Goal: Task Accomplishment & Management: Use online tool/utility

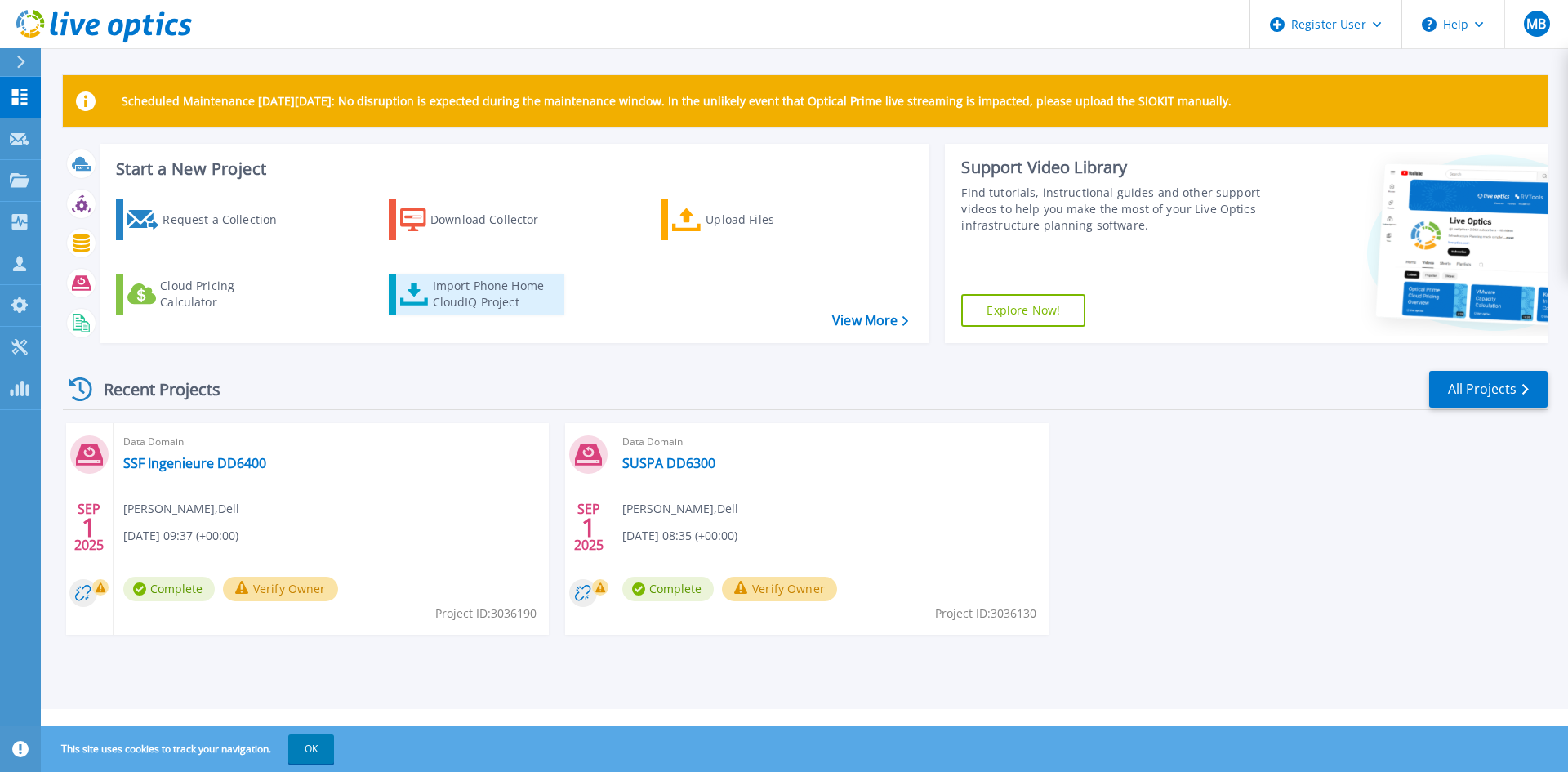
click at [433, 286] on div "Import Phone Home CloudIQ Project" at bounding box center [496, 295] width 127 height 33
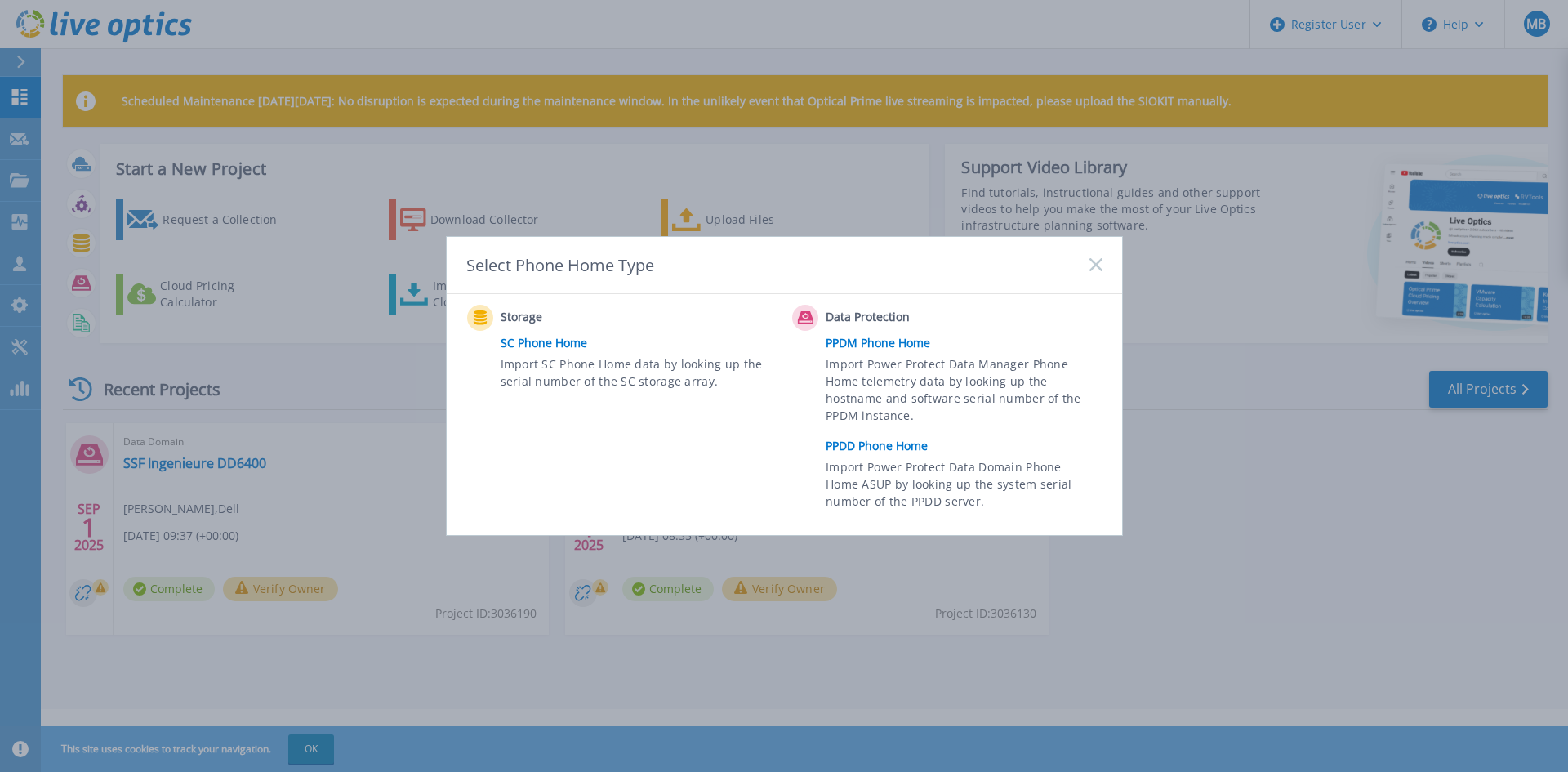
click at [891, 446] on link "PPDD Phone Home" at bounding box center [968, 446] width 284 height 24
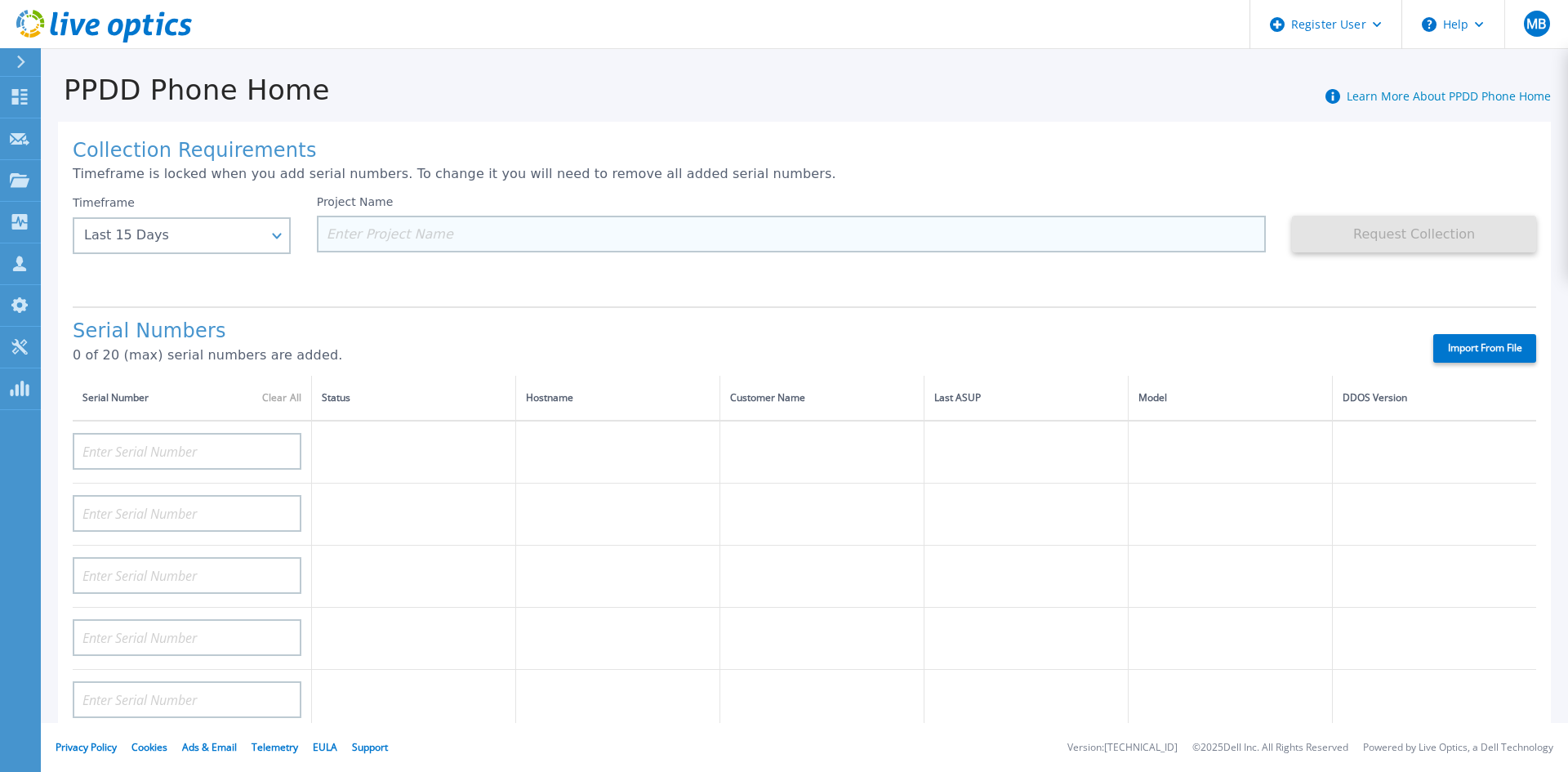
click at [560, 230] on input at bounding box center [792, 234] width 950 height 36
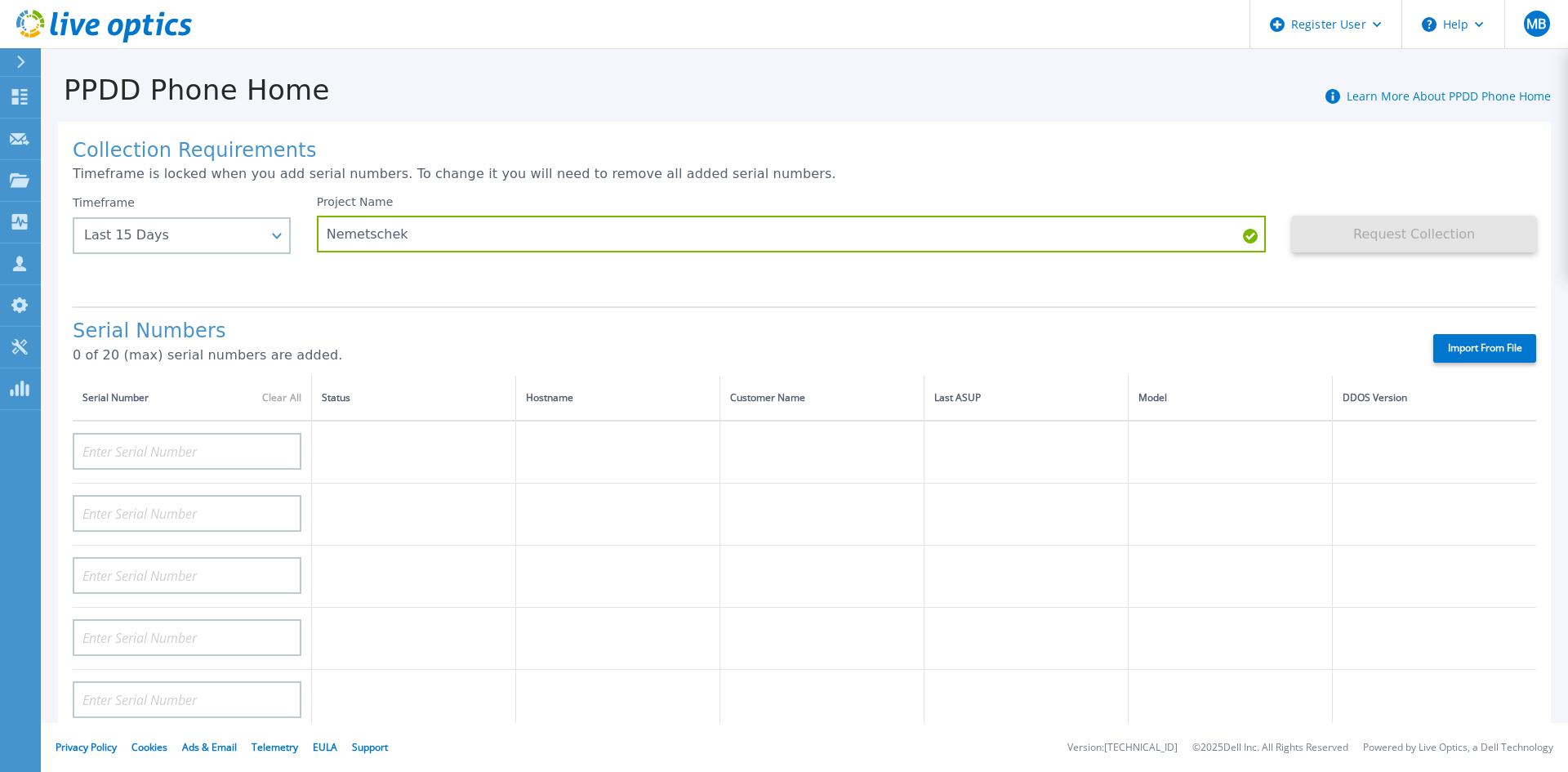
click at [764, 281] on div "Project Name Nemetschek" at bounding box center [805, 243] width 976 height 98
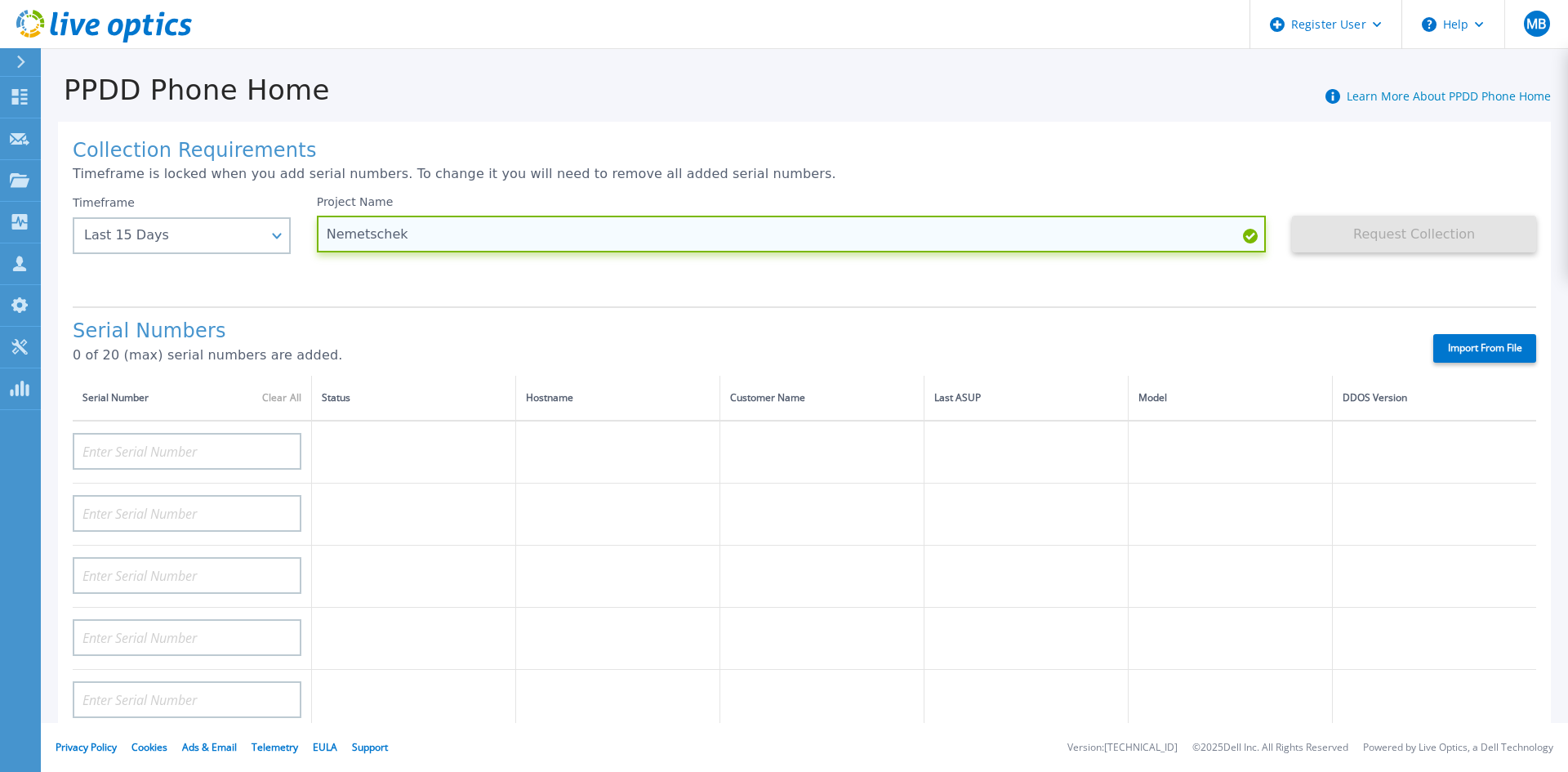
click at [694, 234] on input "Nemetschek" at bounding box center [792, 234] width 950 height 36
type input "Nemetschek Allplan DD6300"
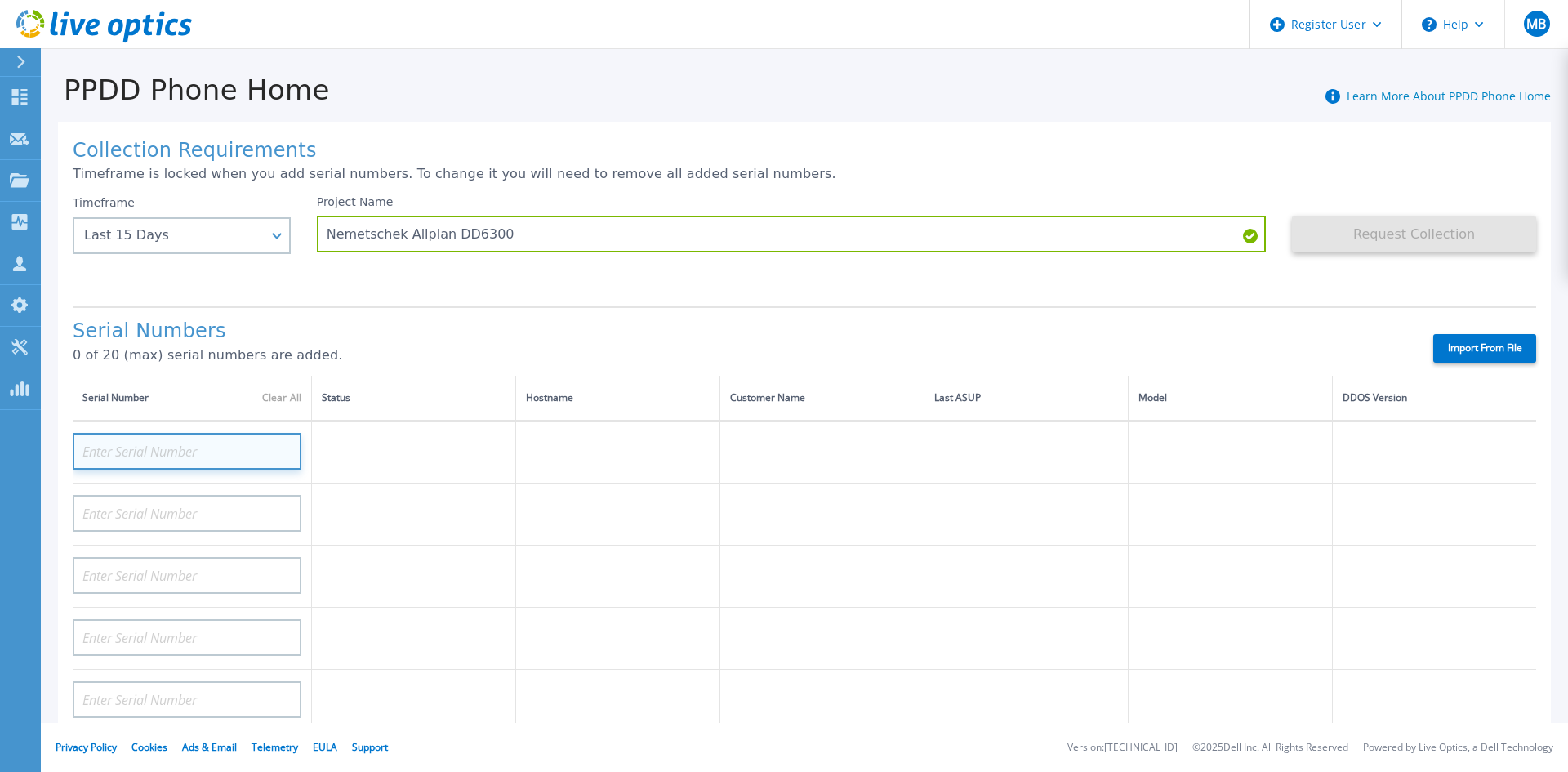
click at [181, 456] on input at bounding box center [187, 451] width 229 height 36
paste input "CKM00184502743"
type input "CKM00184502743"
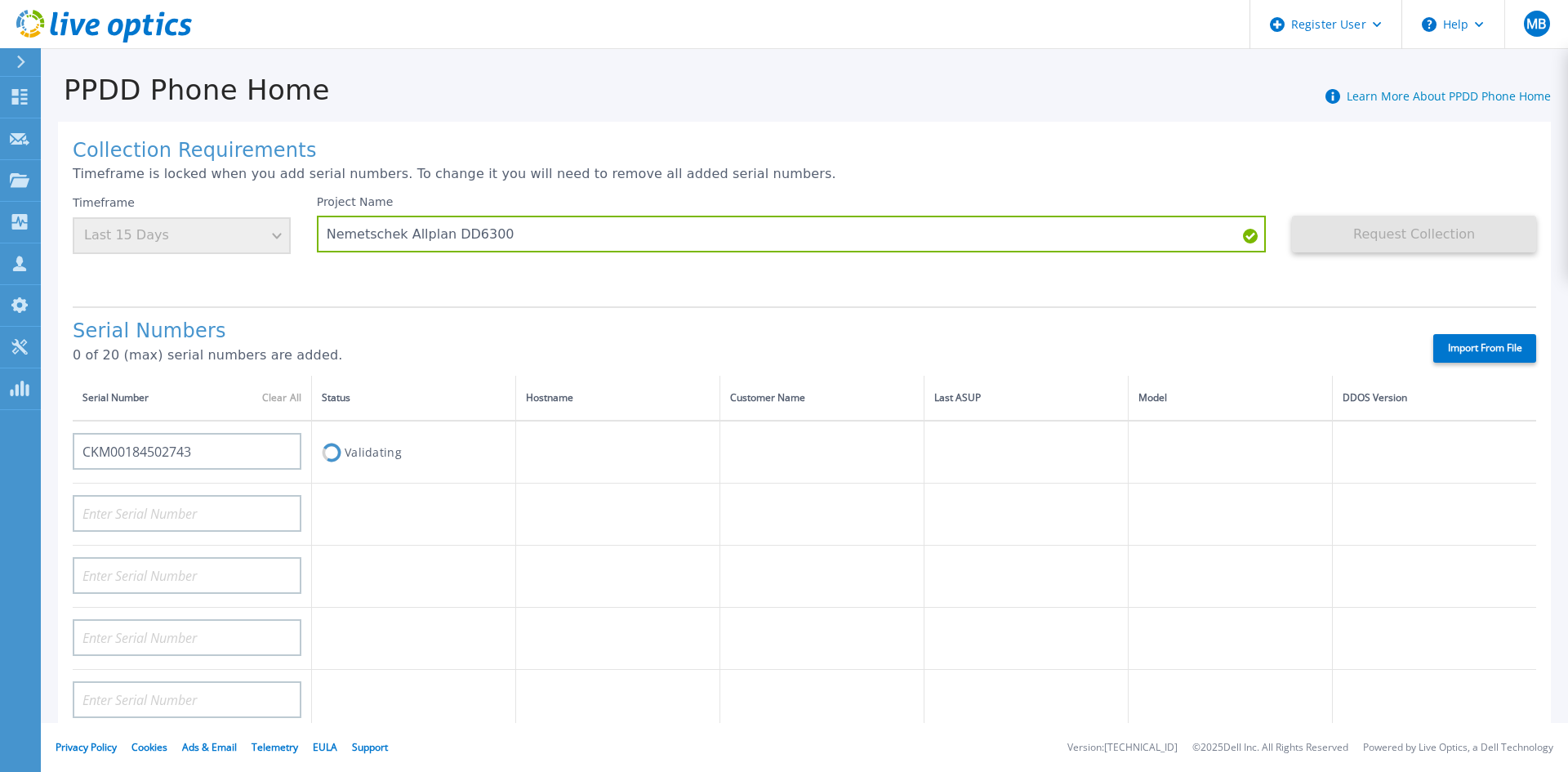
click at [529, 346] on div "Serial Numbers 0 of 20 (max) serial numbers are added." at bounding box center [739, 348] width 1332 height 55
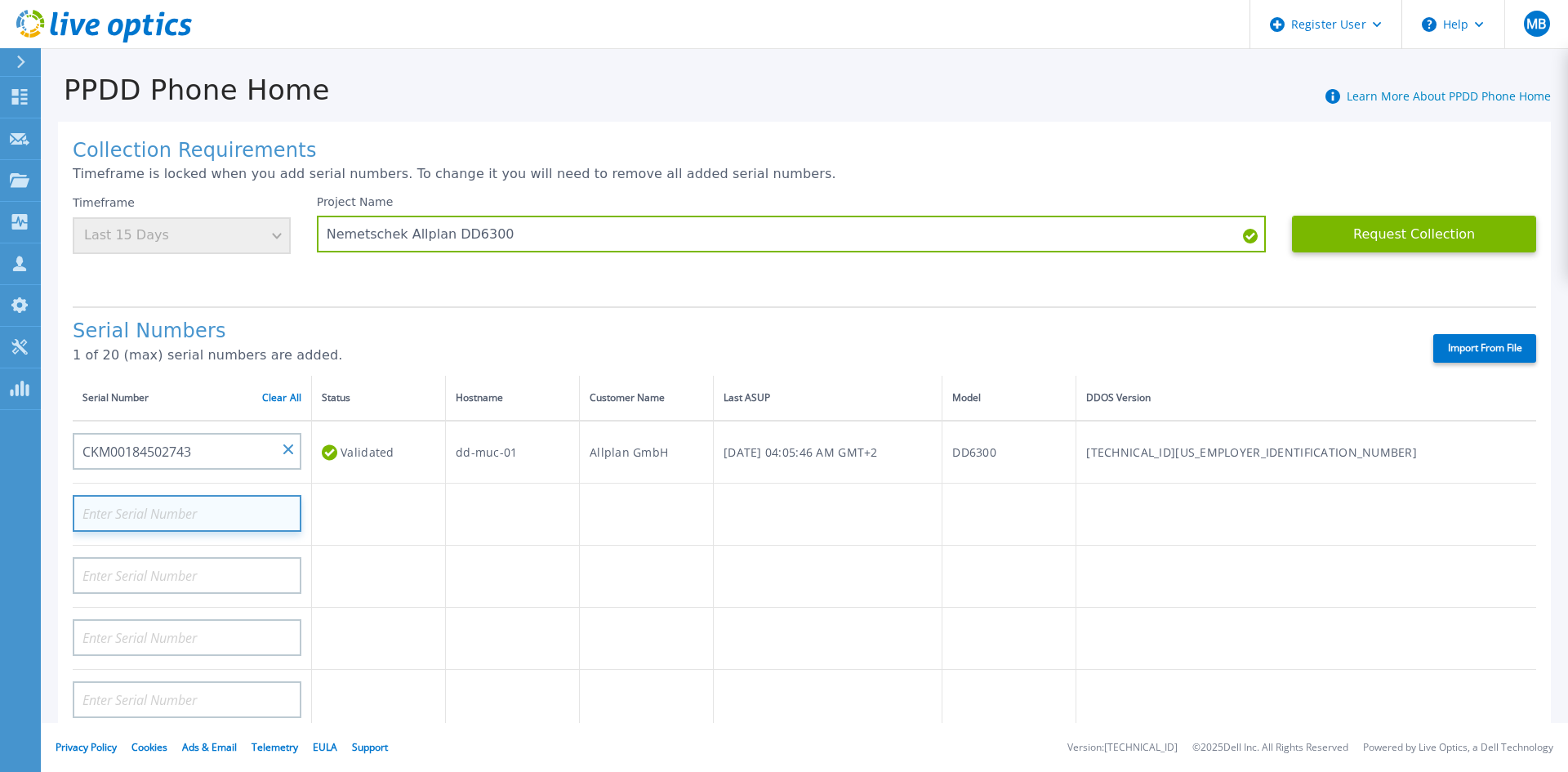
click at [248, 508] on input at bounding box center [187, 513] width 229 height 36
paste input "CKM00184520246"
type input "CKM00184520246"
click at [410, 341] on h1 "Serial Numbers" at bounding box center [739, 332] width 1332 height 23
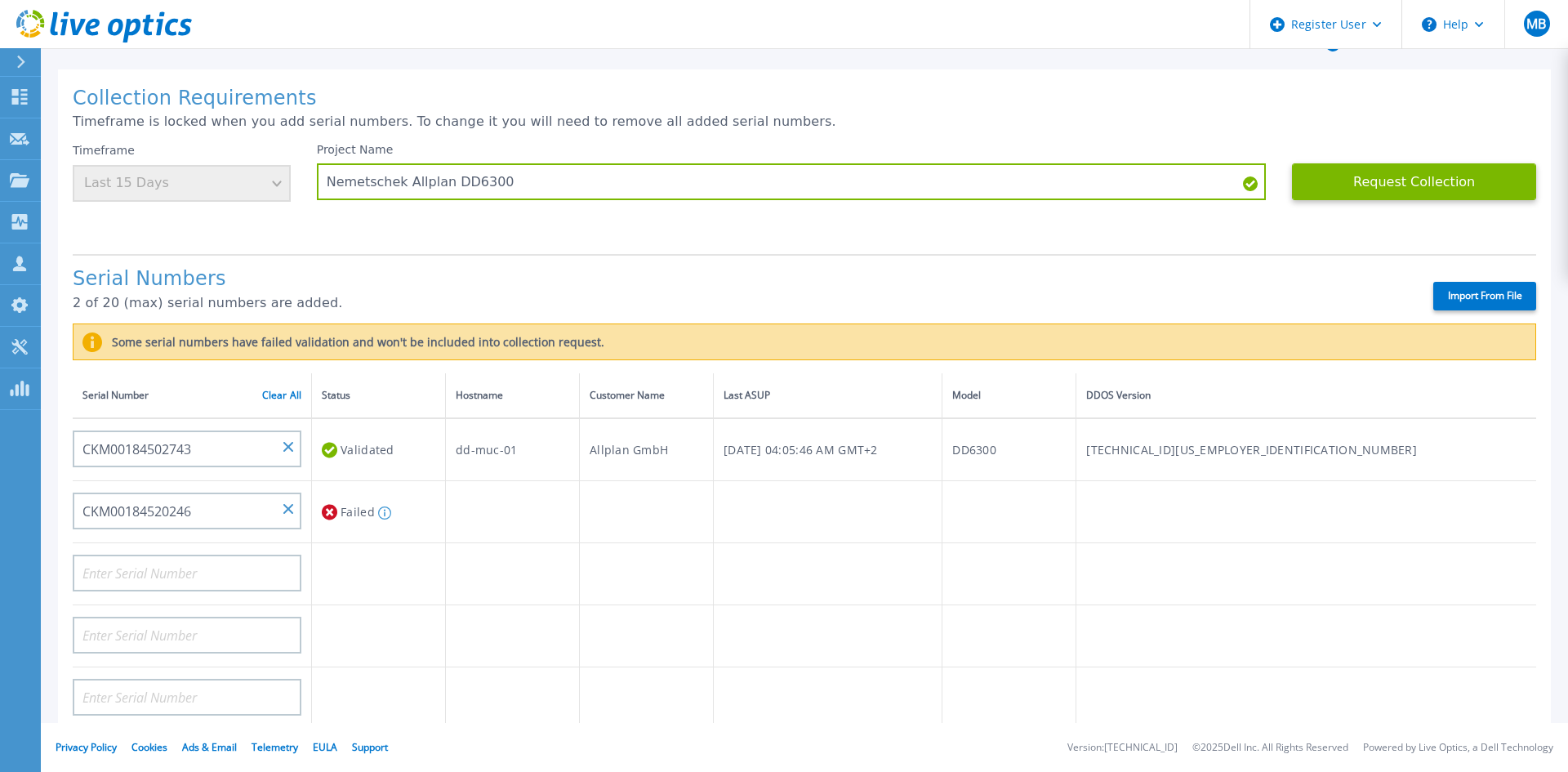
scroll to position [81, 0]
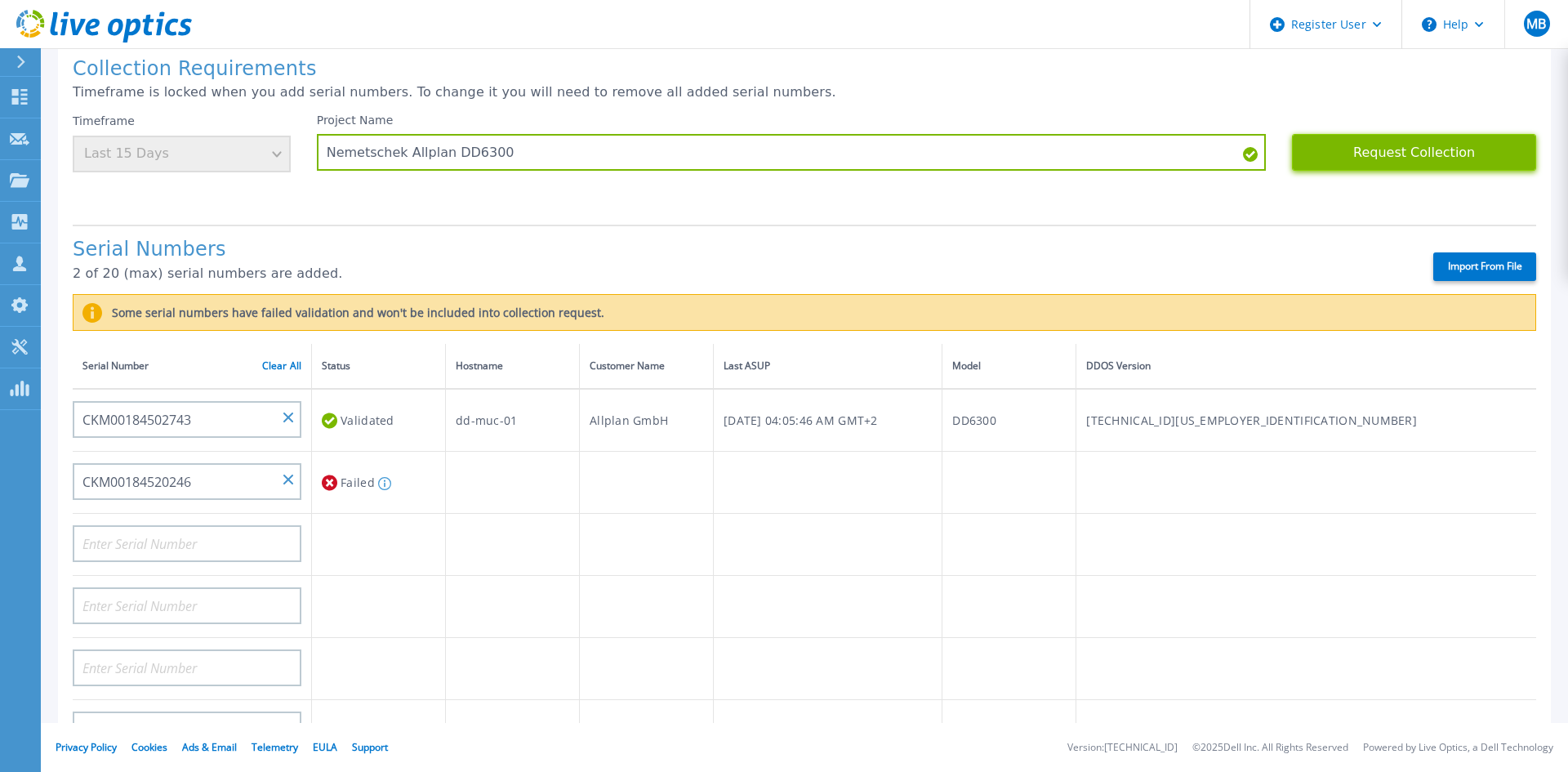
click at [1455, 160] on button "Request Collection" at bounding box center [1415, 152] width 244 height 36
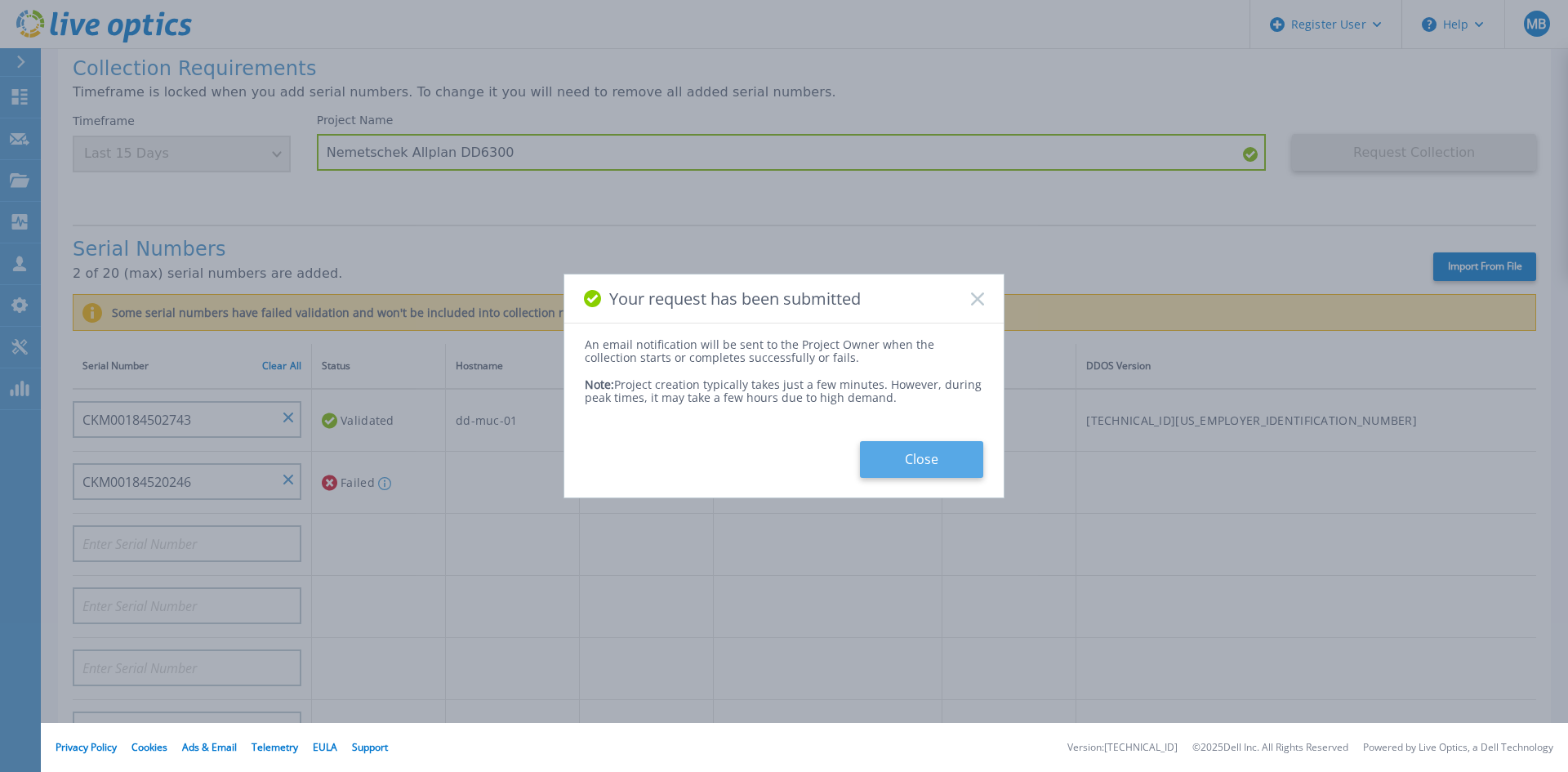
click at [936, 457] on button "Close" at bounding box center [922, 459] width 123 height 36
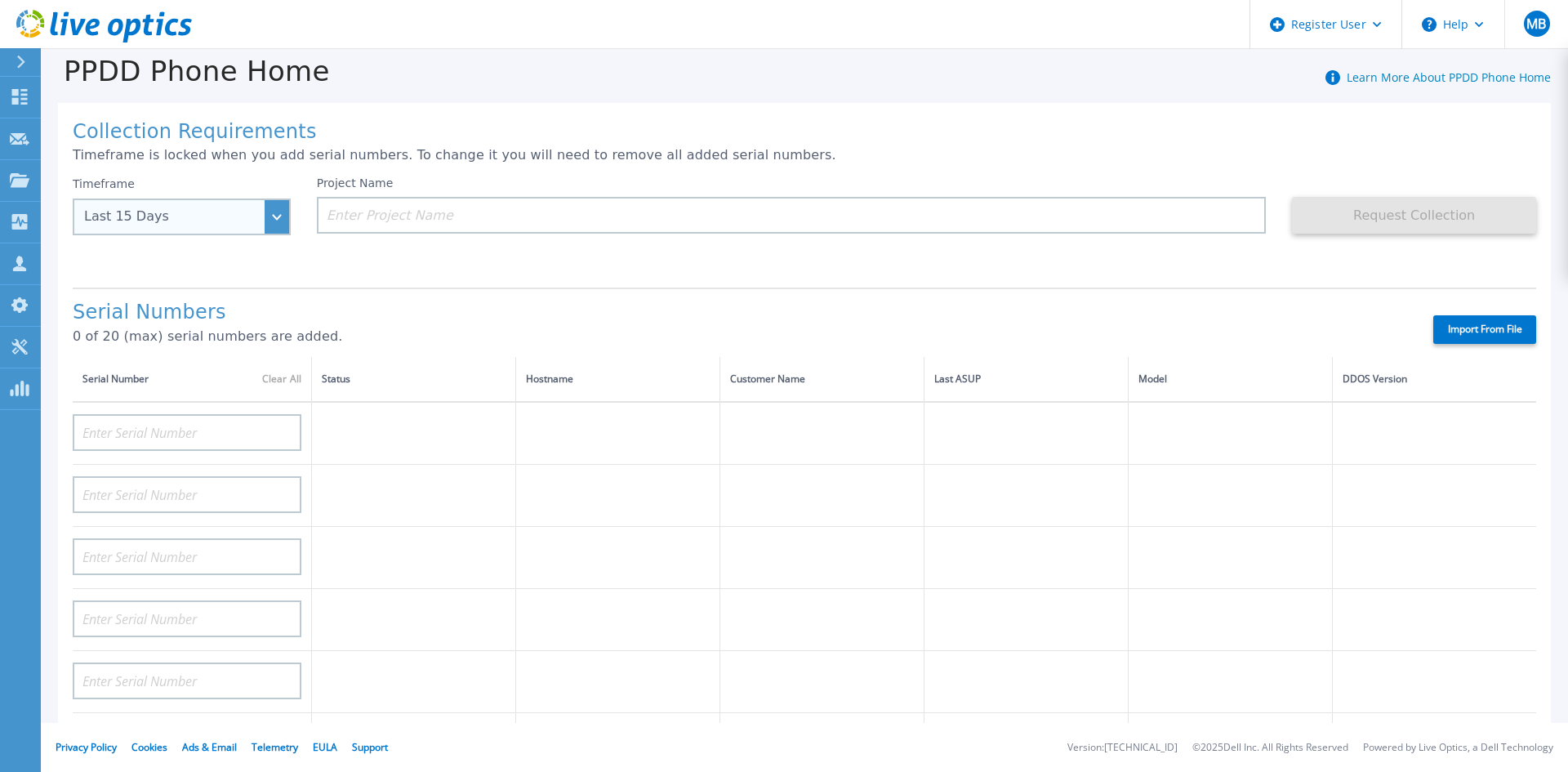
scroll to position [0, 0]
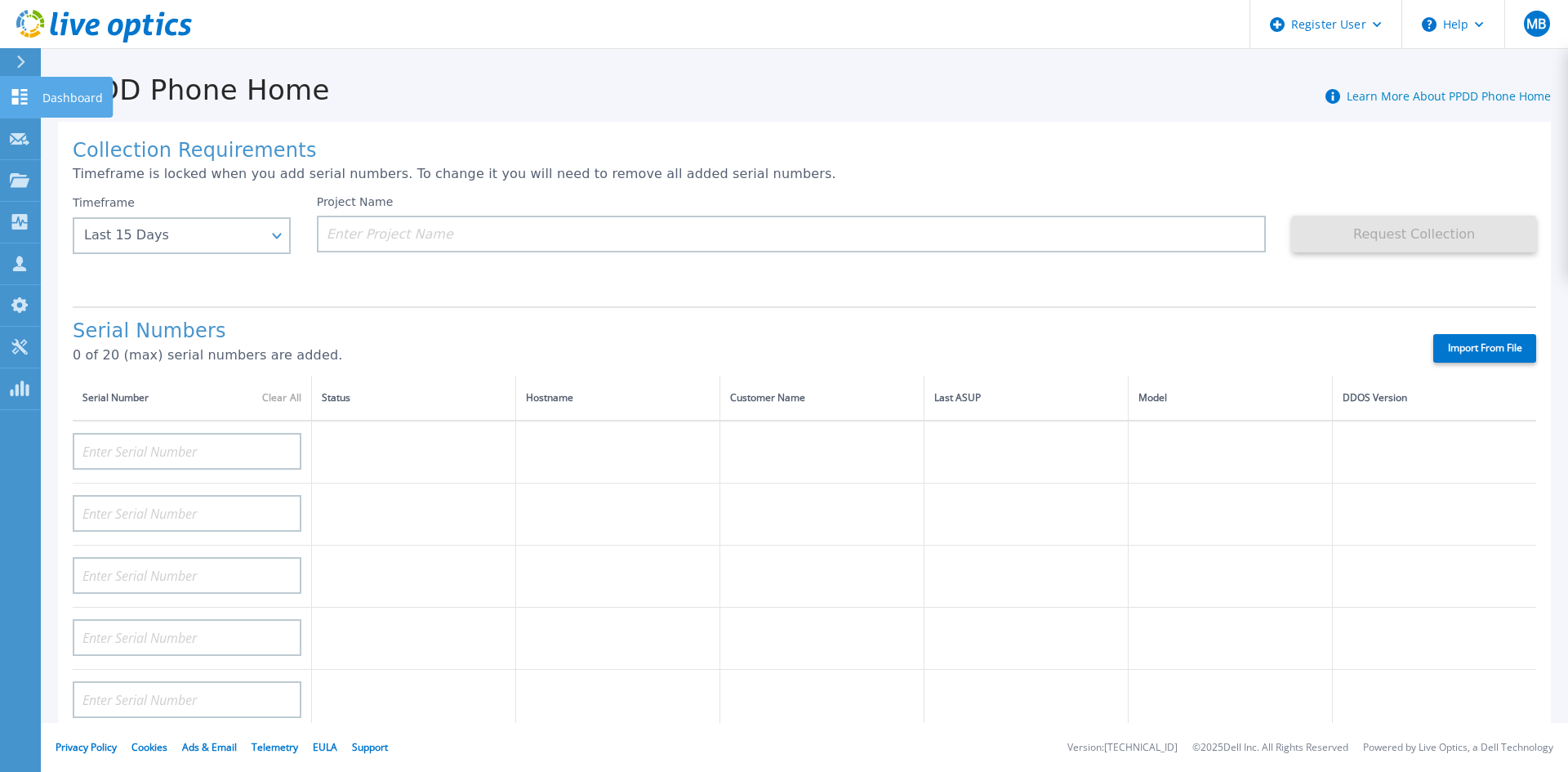
click at [22, 79] on link "Dashboard Dashboard" at bounding box center [20, 98] width 41 height 42
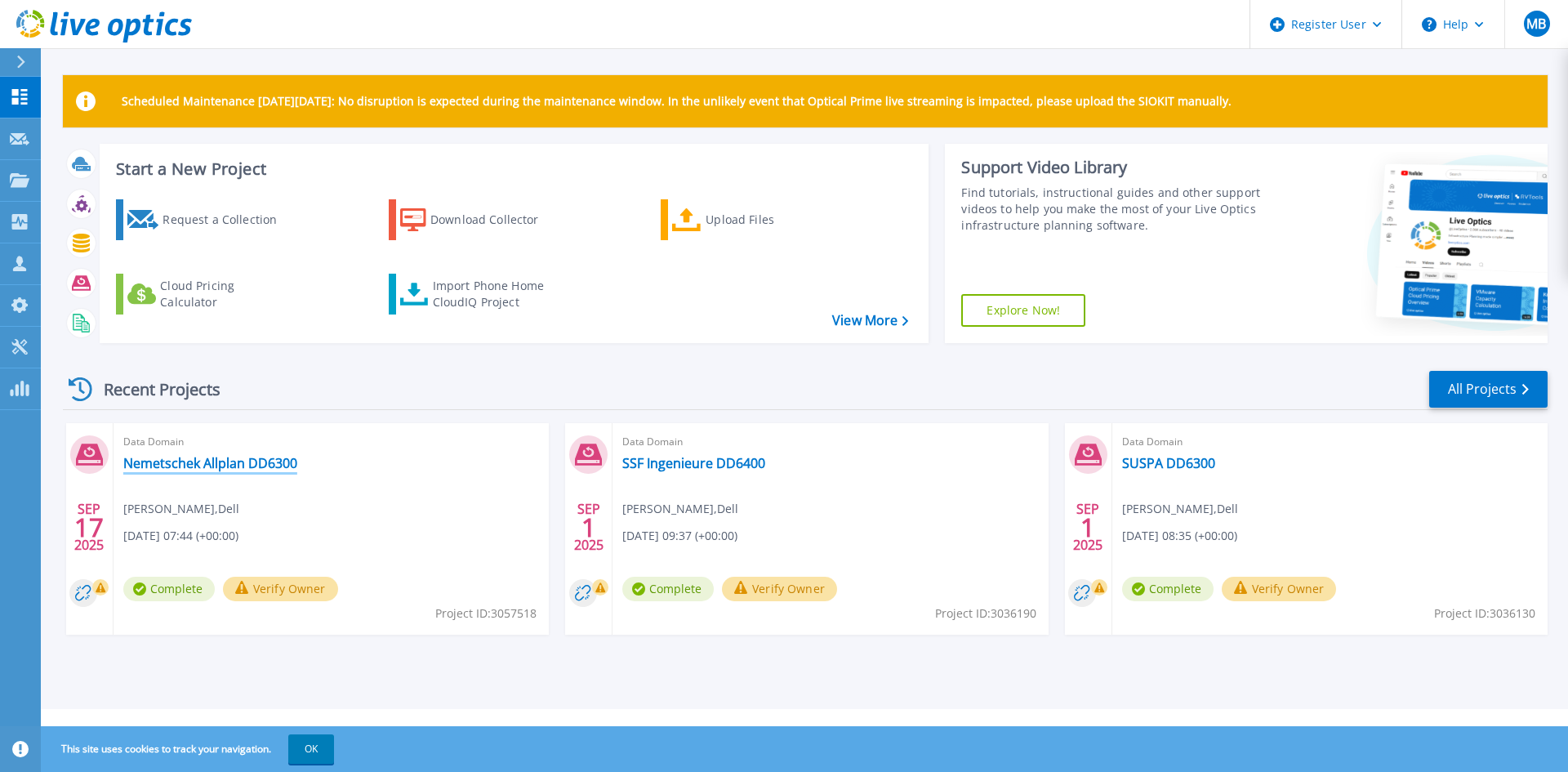
click at [275, 462] on link "Nemetschek Allplan DD6300" at bounding box center [210, 463] width 174 height 16
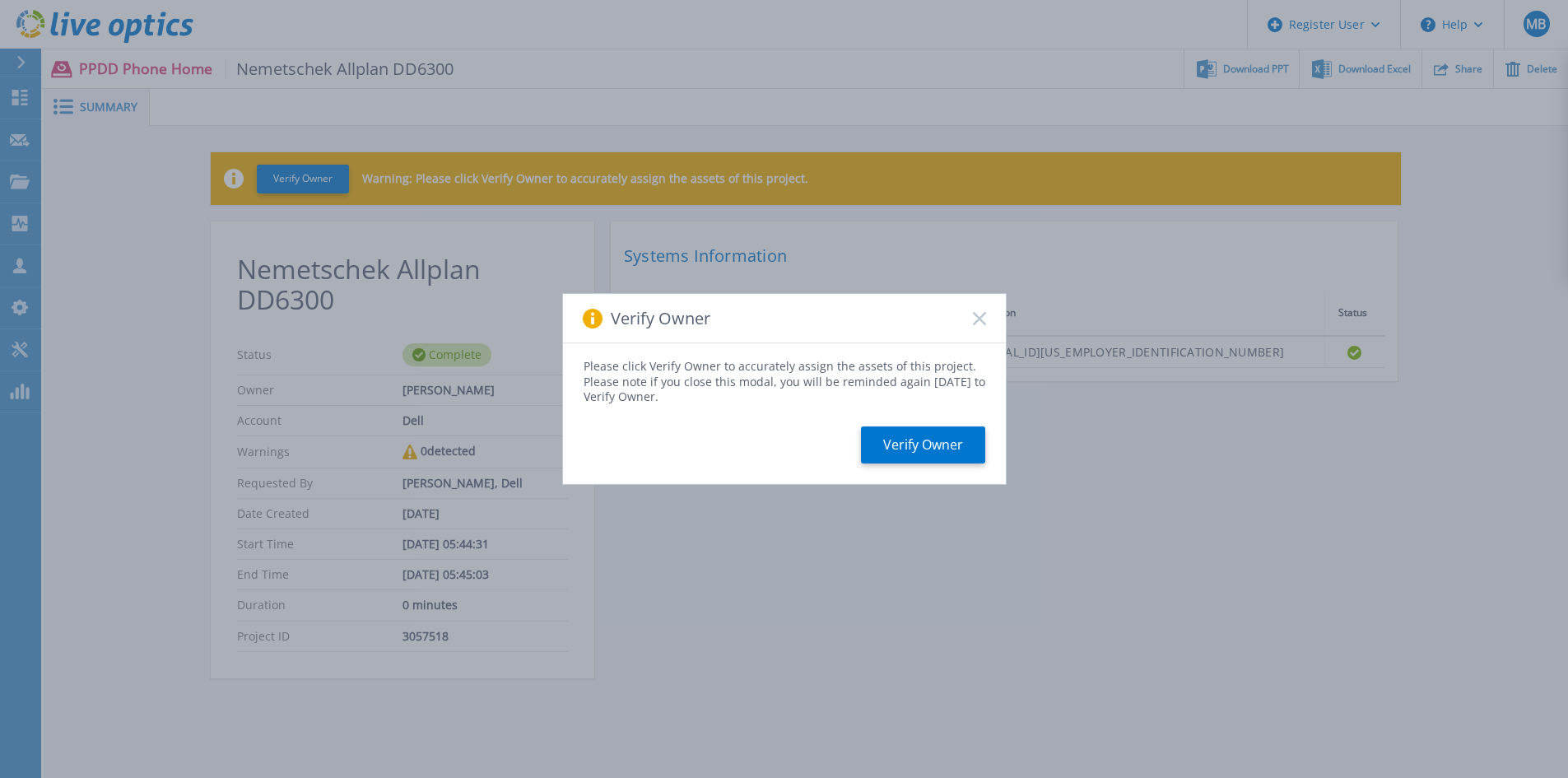
click at [985, 313] on rect at bounding box center [980, 318] width 14 height 14
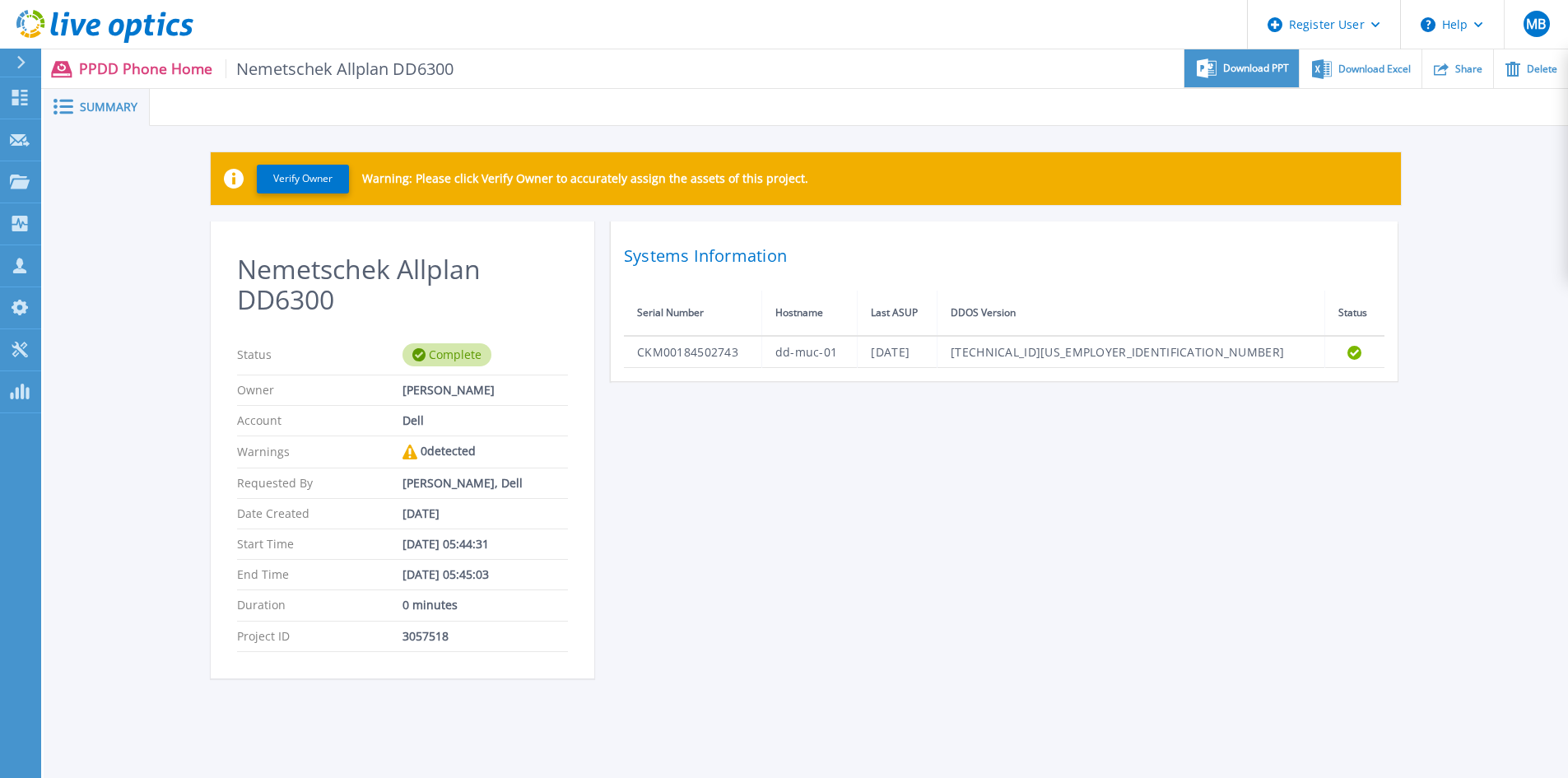
click at [1236, 69] on span "Download PPT" at bounding box center [1255, 68] width 65 height 10
click at [92, 102] on span "Summary" at bounding box center [108, 107] width 58 height 11
click at [23, 98] on icon at bounding box center [19, 98] width 20 height 16
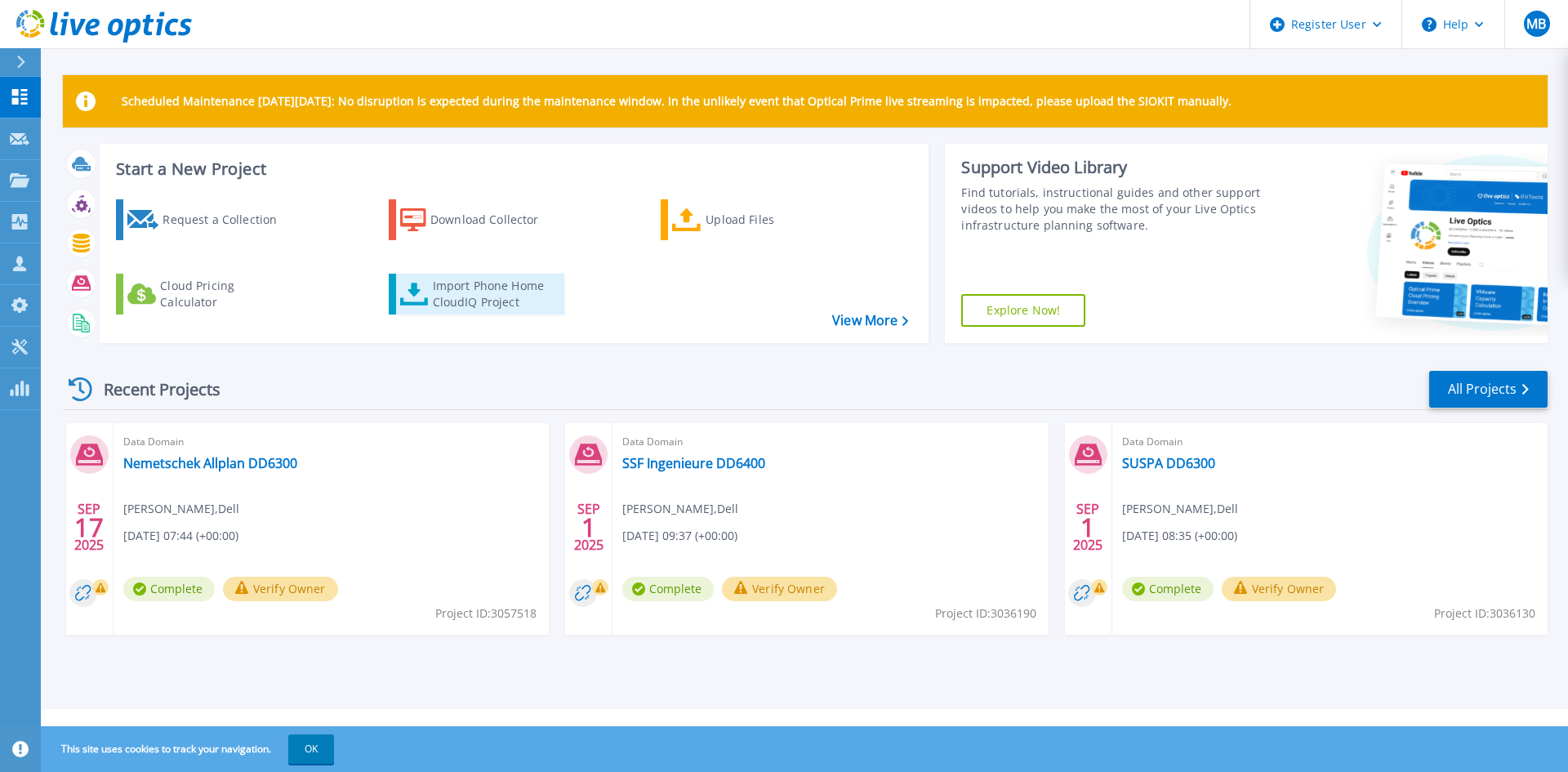
click at [470, 294] on div "Import Phone Home CloudIQ Project" at bounding box center [496, 295] width 127 height 33
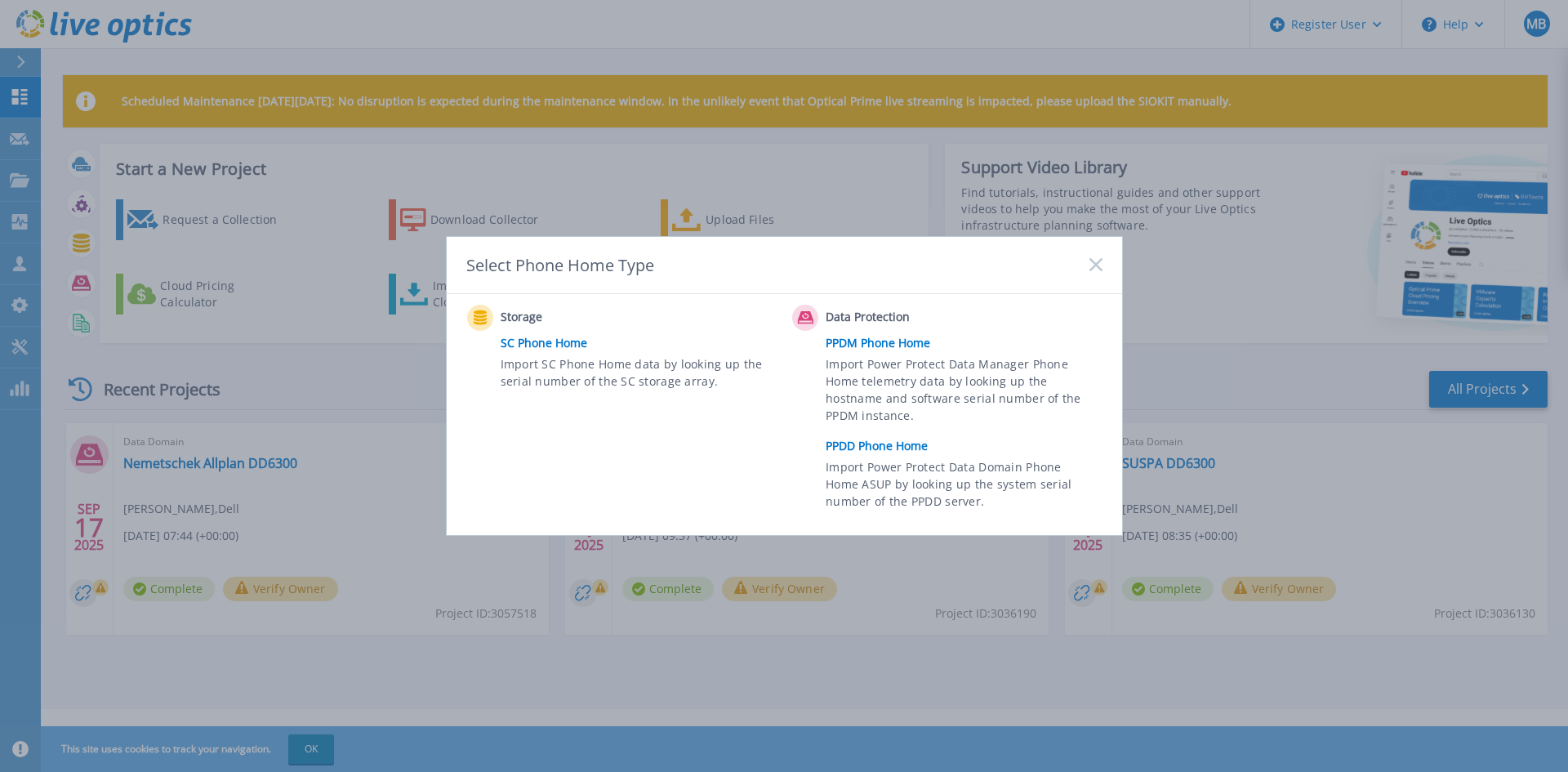
click at [914, 444] on link "PPDD Phone Home" at bounding box center [968, 446] width 284 height 24
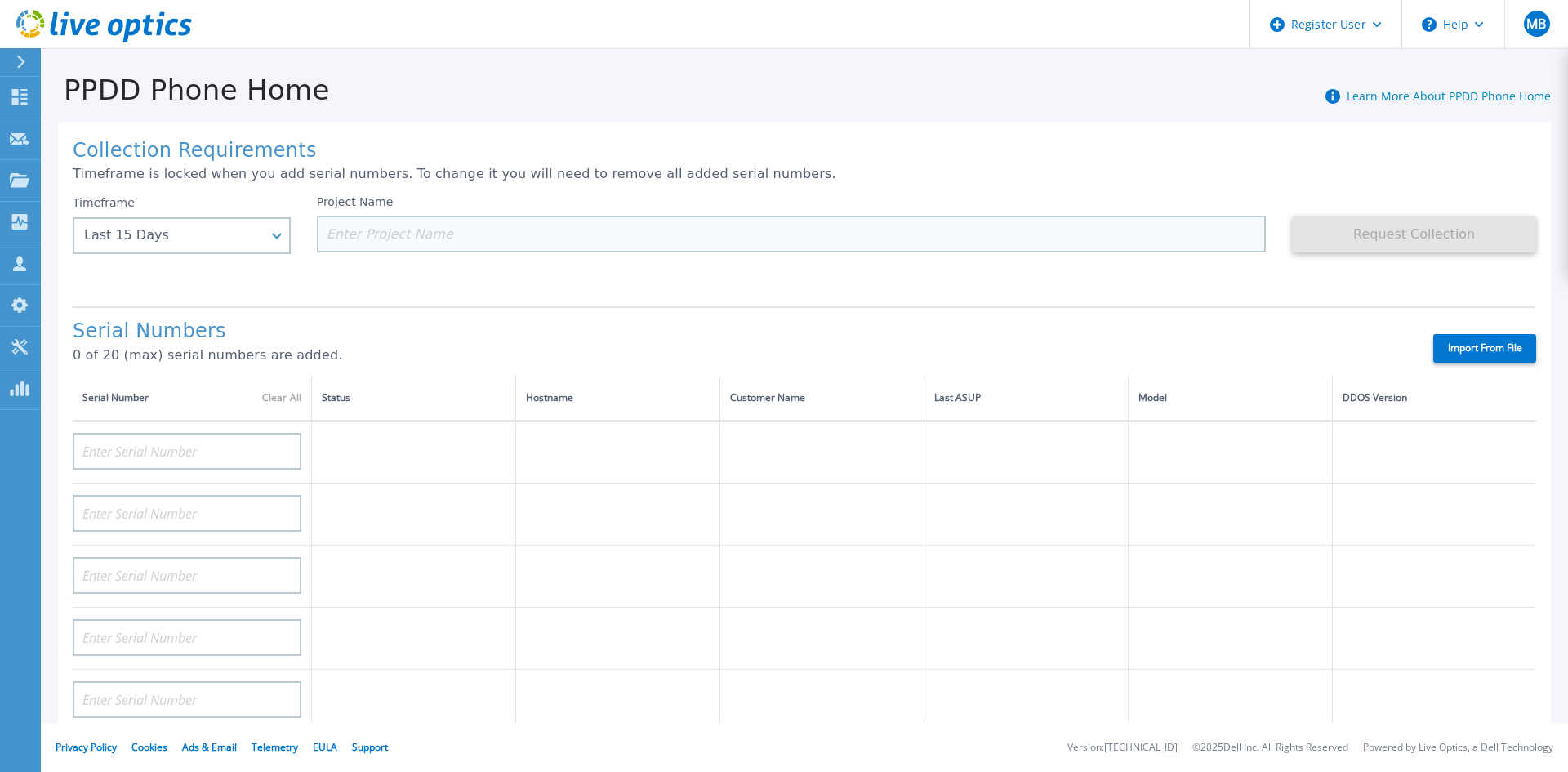
click at [483, 235] on input at bounding box center [792, 234] width 950 height 36
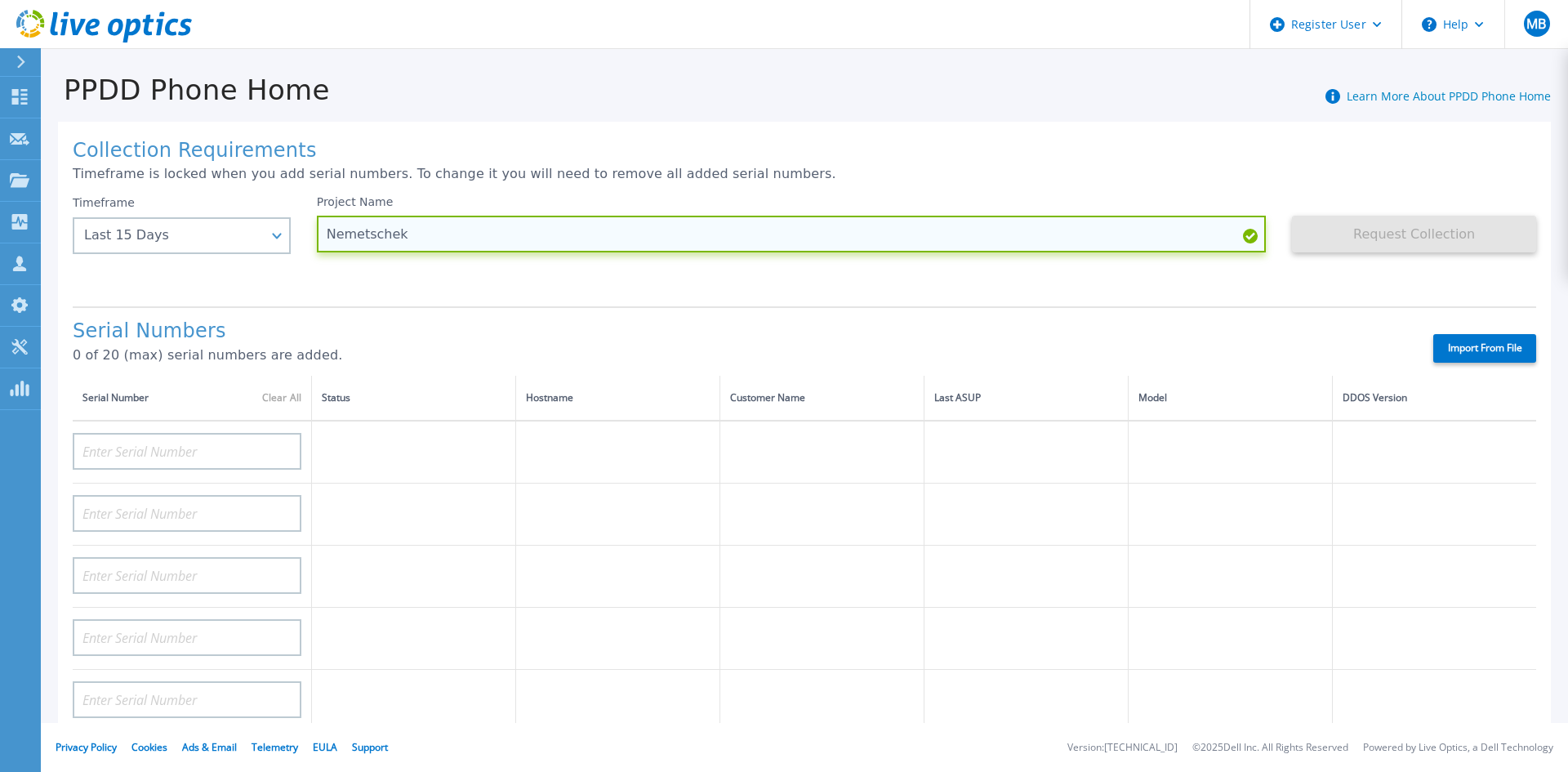
paste input "CKM00184502743"
type input "Nemetschek CKM00184502743"
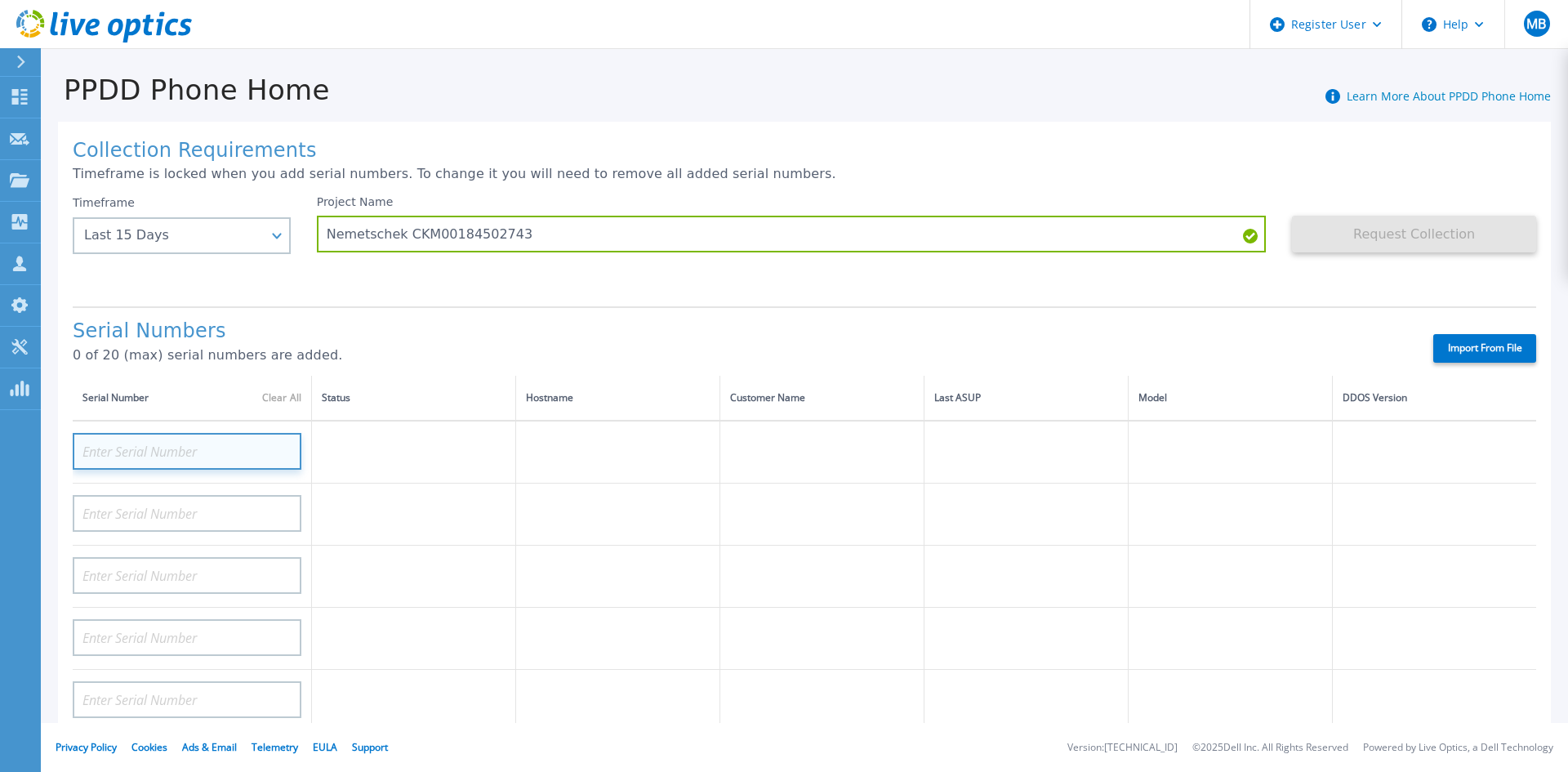
click at [209, 462] on input at bounding box center [187, 451] width 229 height 36
paste input "CKM00184502743"
type input "CKM00184502743"
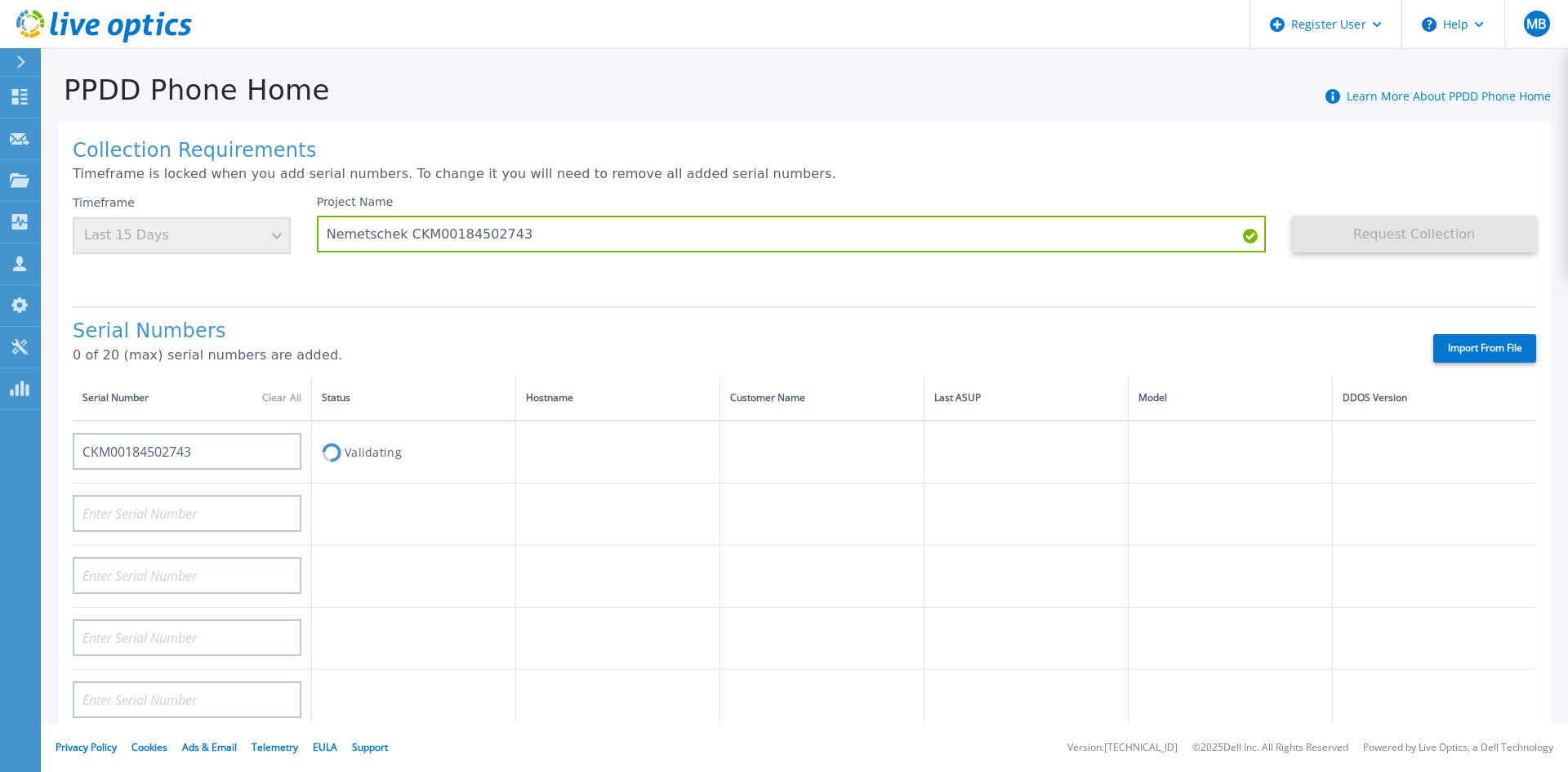
click at [445, 343] on div "Serial Numbers 0 of 20 (max) serial numbers are added." at bounding box center [739, 348] width 1332 height 55
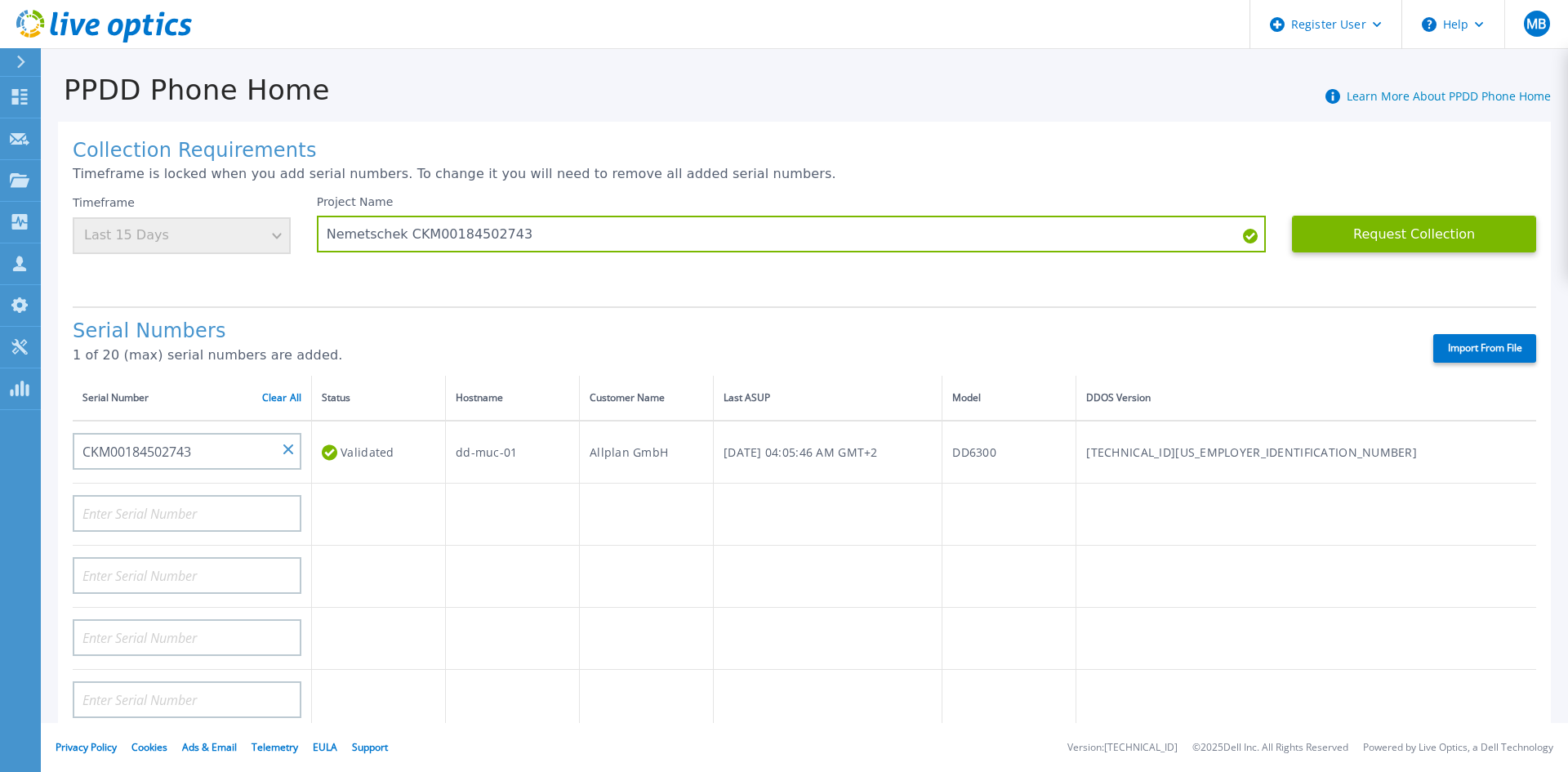
click at [221, 237] on div "Timeframe Last 15 Days" at bounding box center [182, 224] width 218 height 59
click at [223, 247] on div "Timeframe Last 15 Days" at bounding box center [182, 224] width 218 height 59
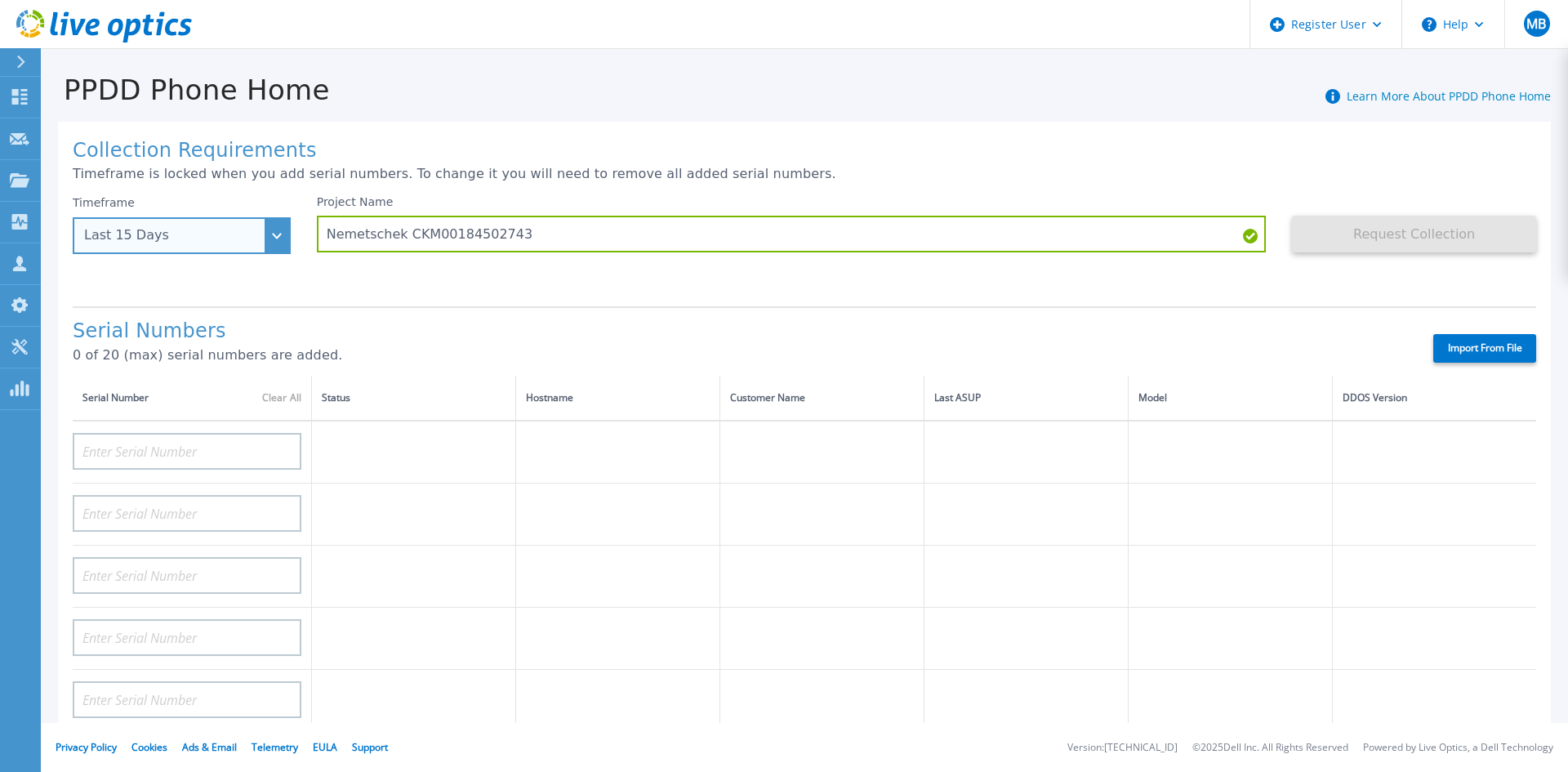
click at [256, 230] on div "Last 15 Days" at bounding box center [172, 235] width 178 height 15
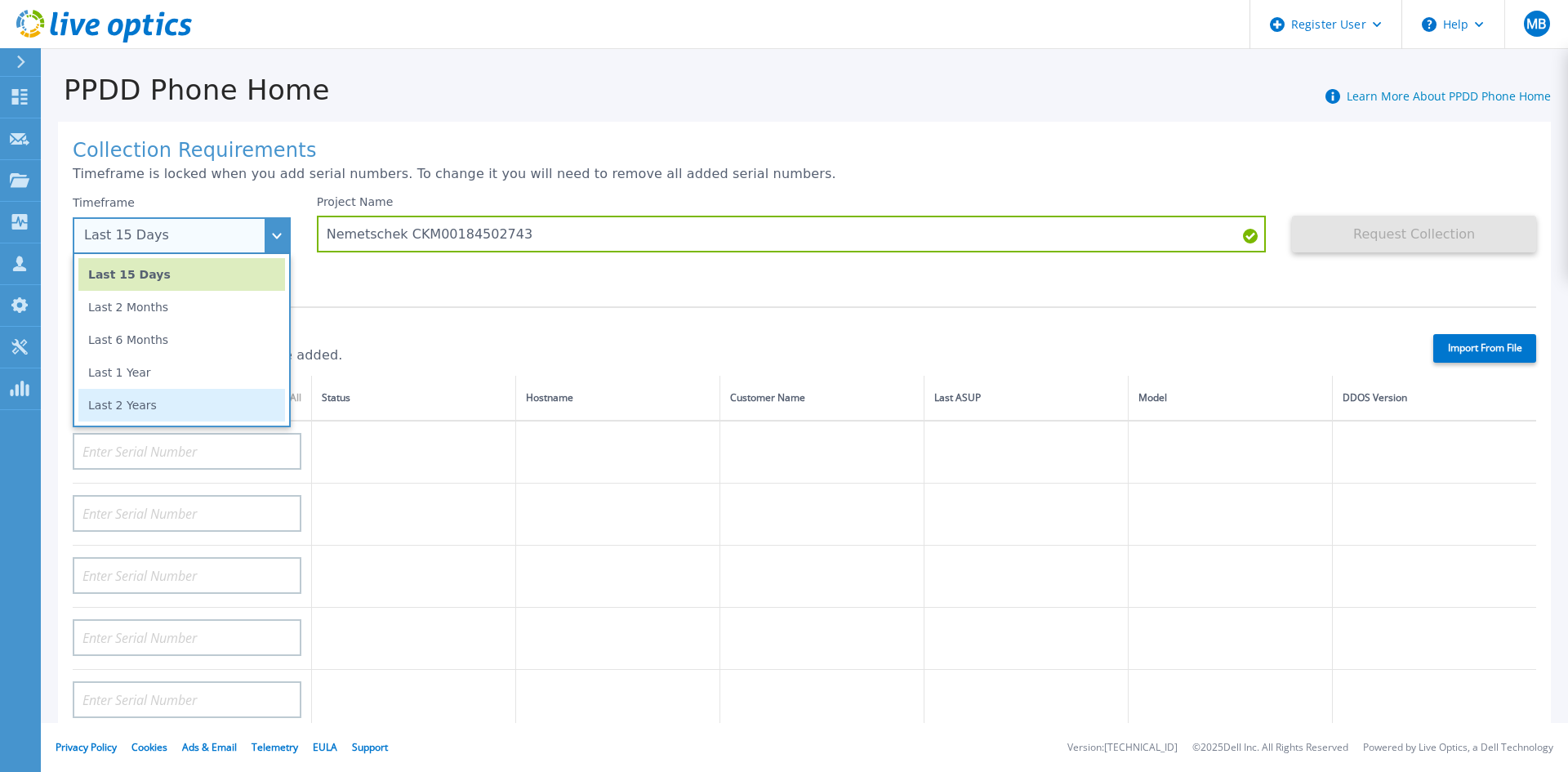
click at [197, 412] on li "Last 2 Years" at bounding box center [182, 405] width 207 height 33
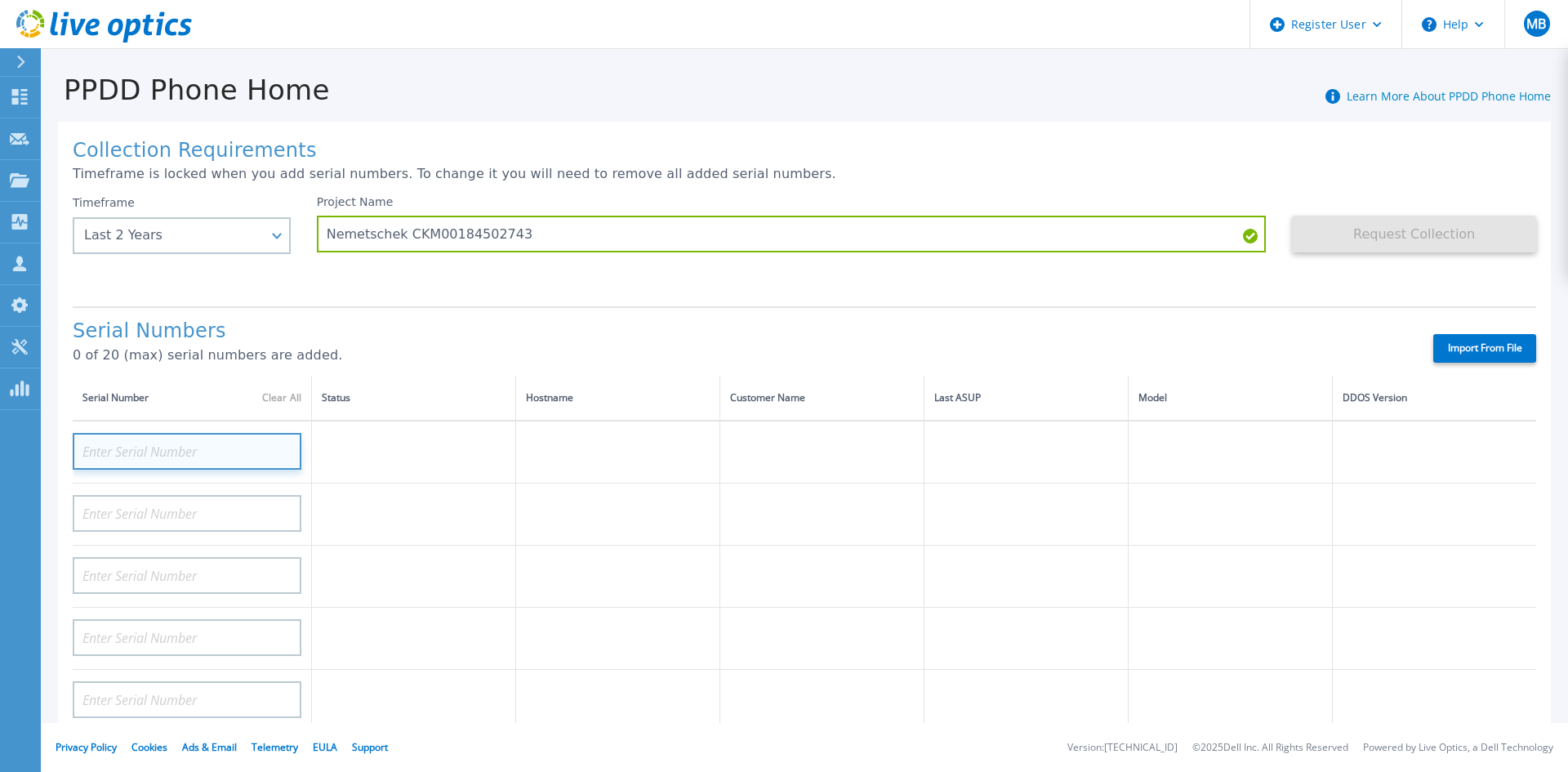
click at [191, 438] on input at bounding box center [187, 451] width 229 height 36
paste input "CKM00184502743"
type input "CKM00184502743"
click at [342, 330] on h1 "Serial Numbers" at bounding box center [739, 332] width 1332 height 23
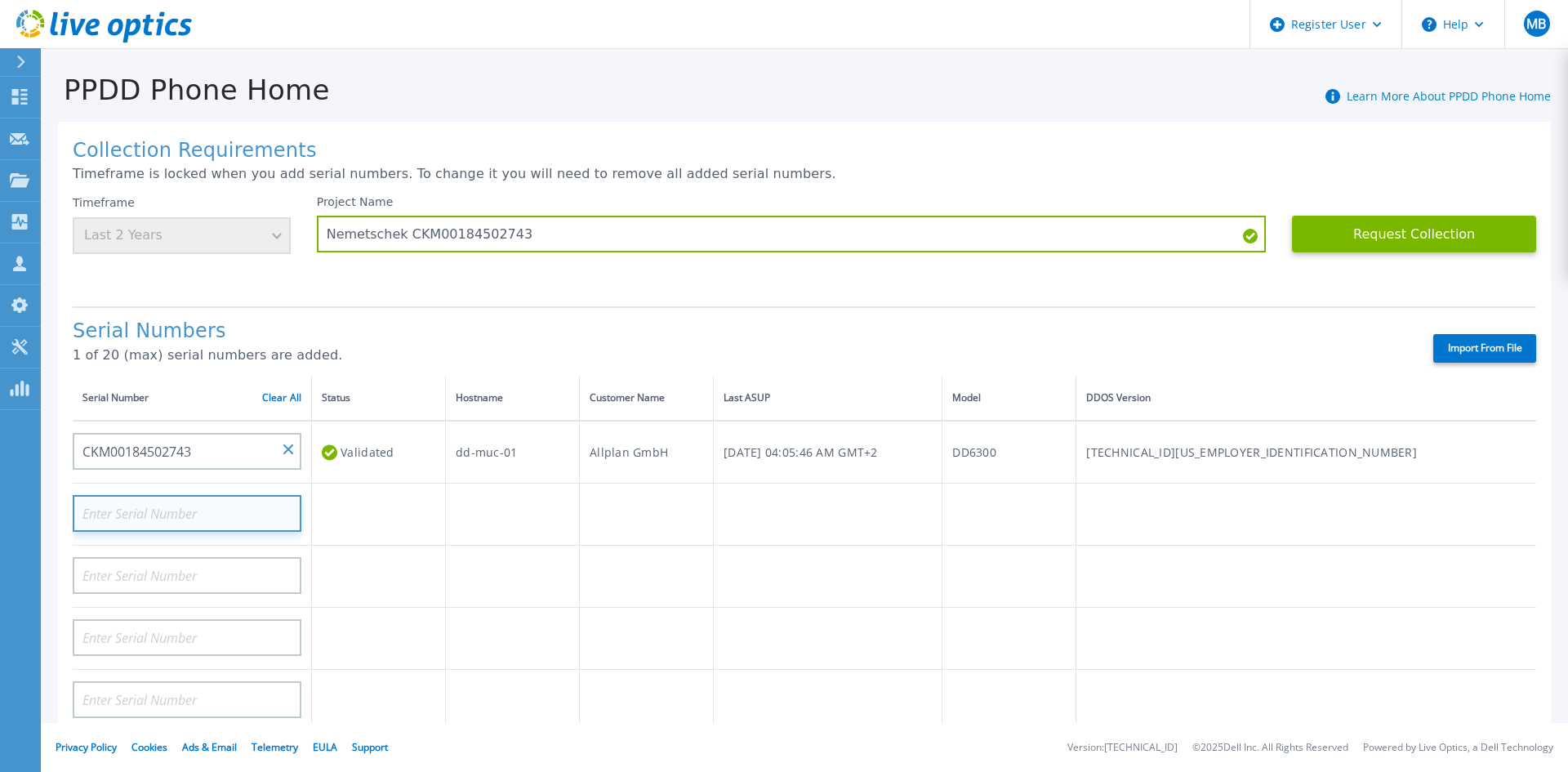
click at [272, 529] on input at bounding box center [187, 513] width 229 height 36
paste input "CKM00184520246"
type input "CKM00184520246"
click at [393, 318] on div "Serial Numbers 1 of 20 (max) serial numbers are added. Import From File" at bounding box center [805, 341] width 1464 height 69
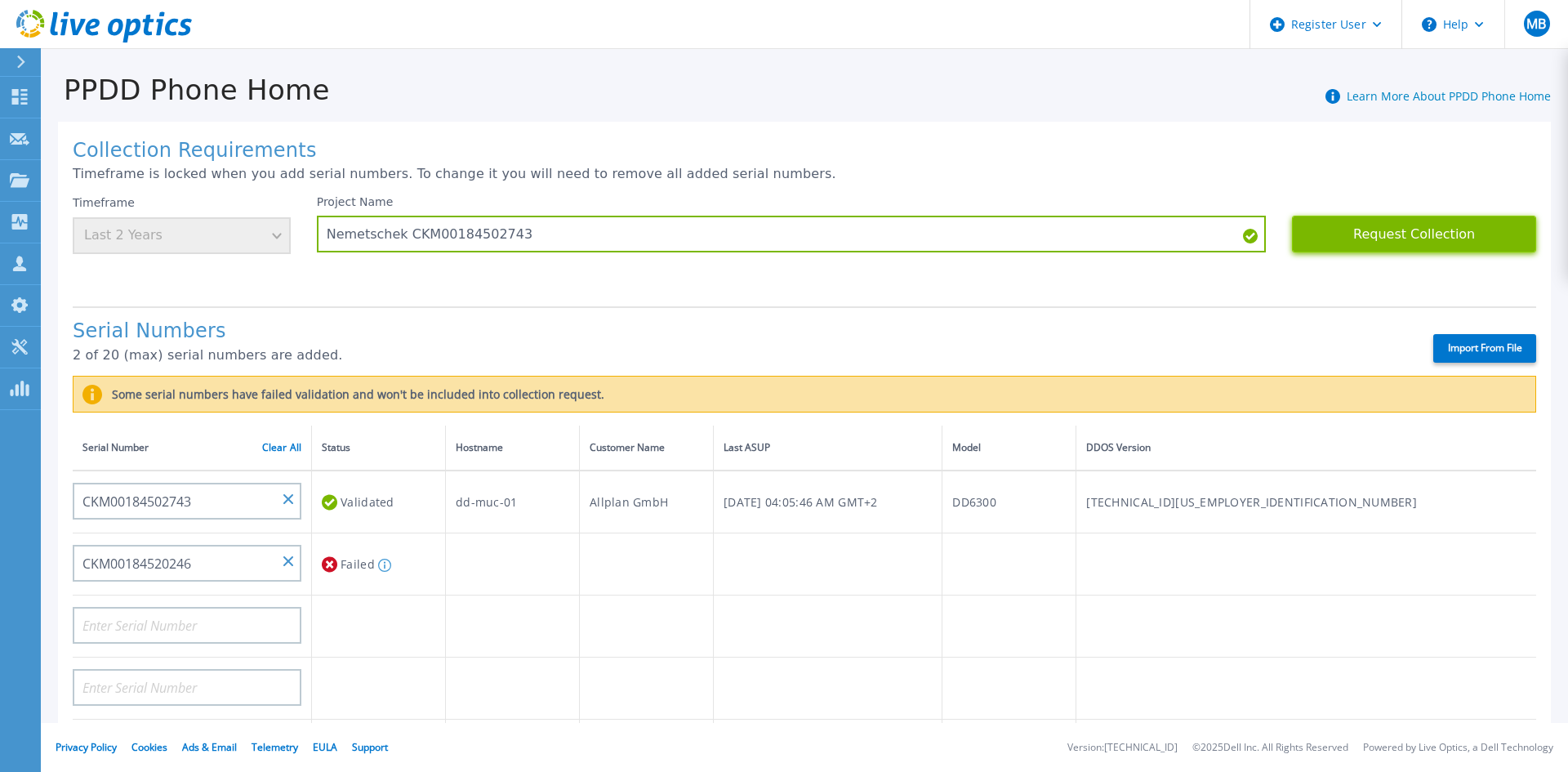
click at [1464, 236] on button "Request Collection" at bounding box center [1415, 234] width 244 height 36
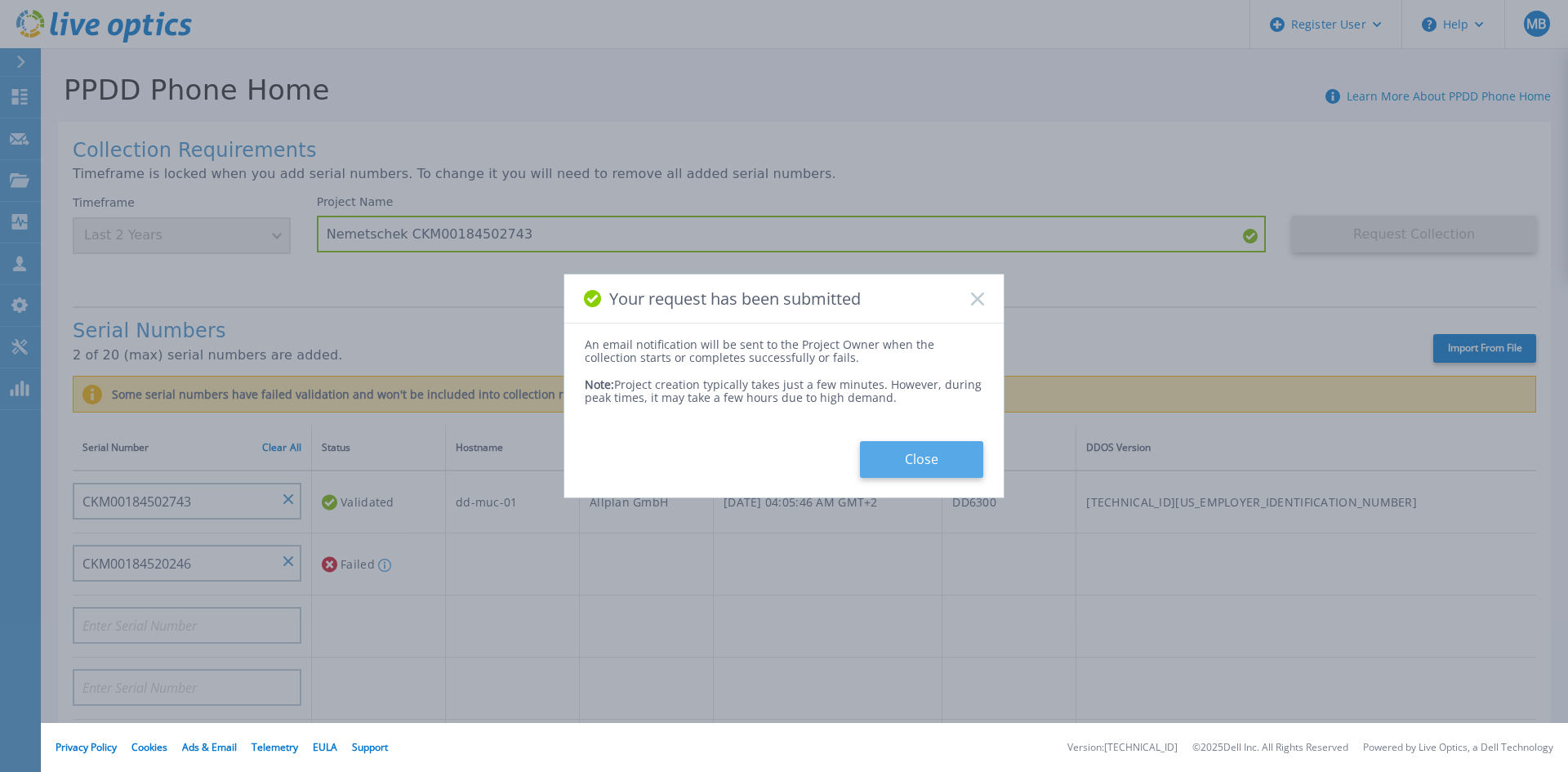
click at [921, 449] on button "Close" at bounding box center [922, 459] width 123 height 36
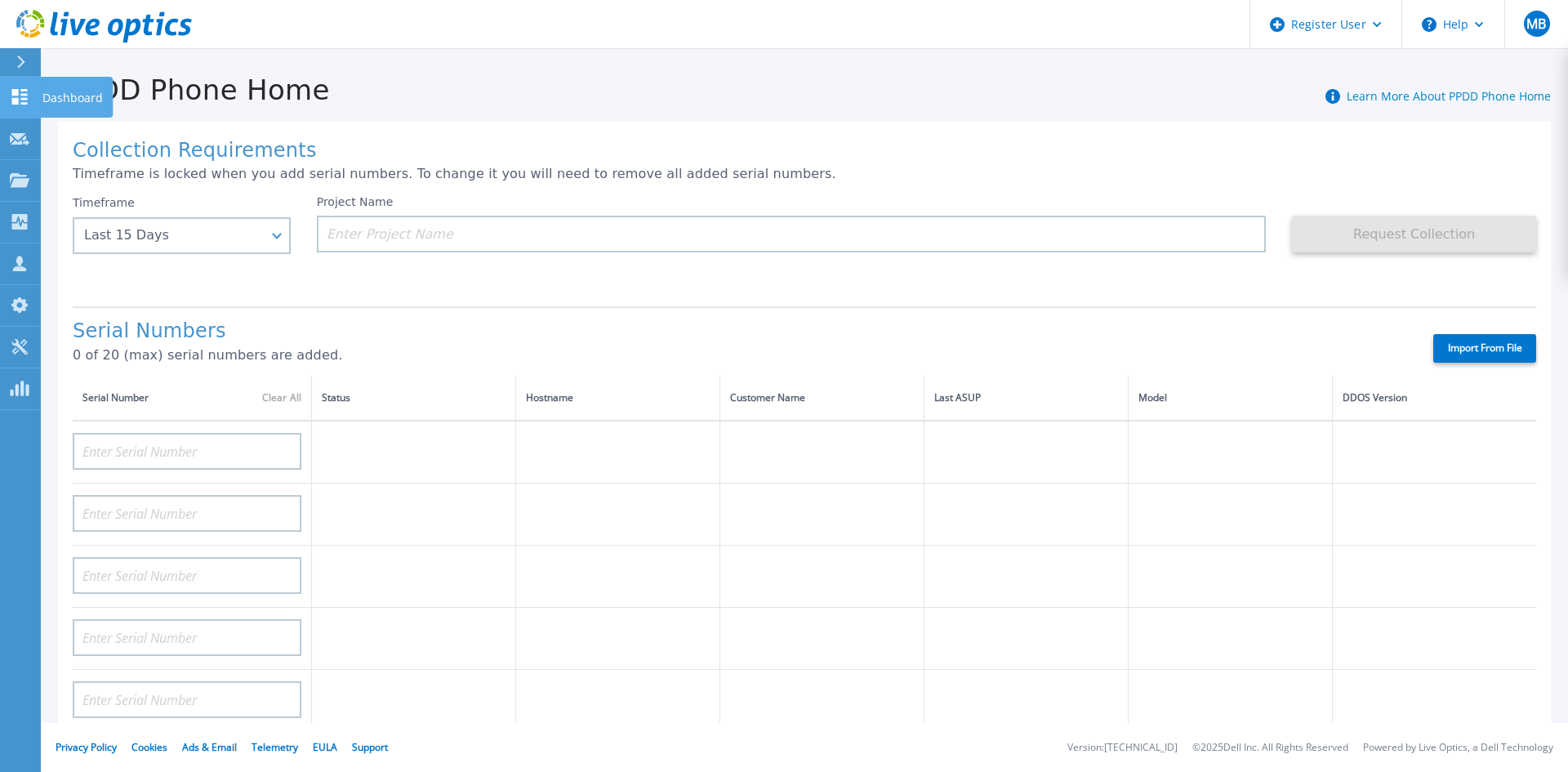
click at [13, 91] on icon at bounding box center [20, 97] width 16 height 16
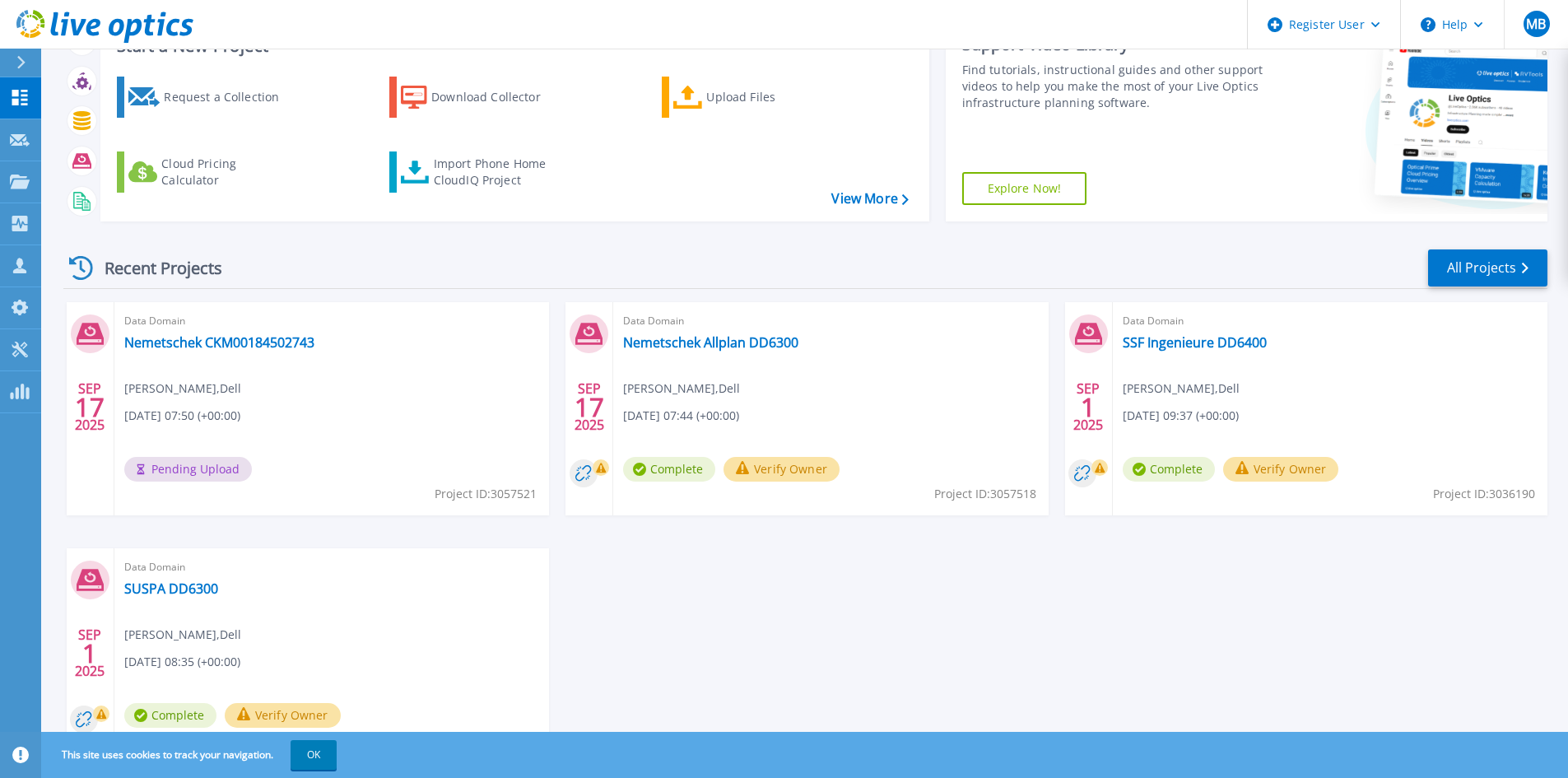
scroll to position [165, 0]
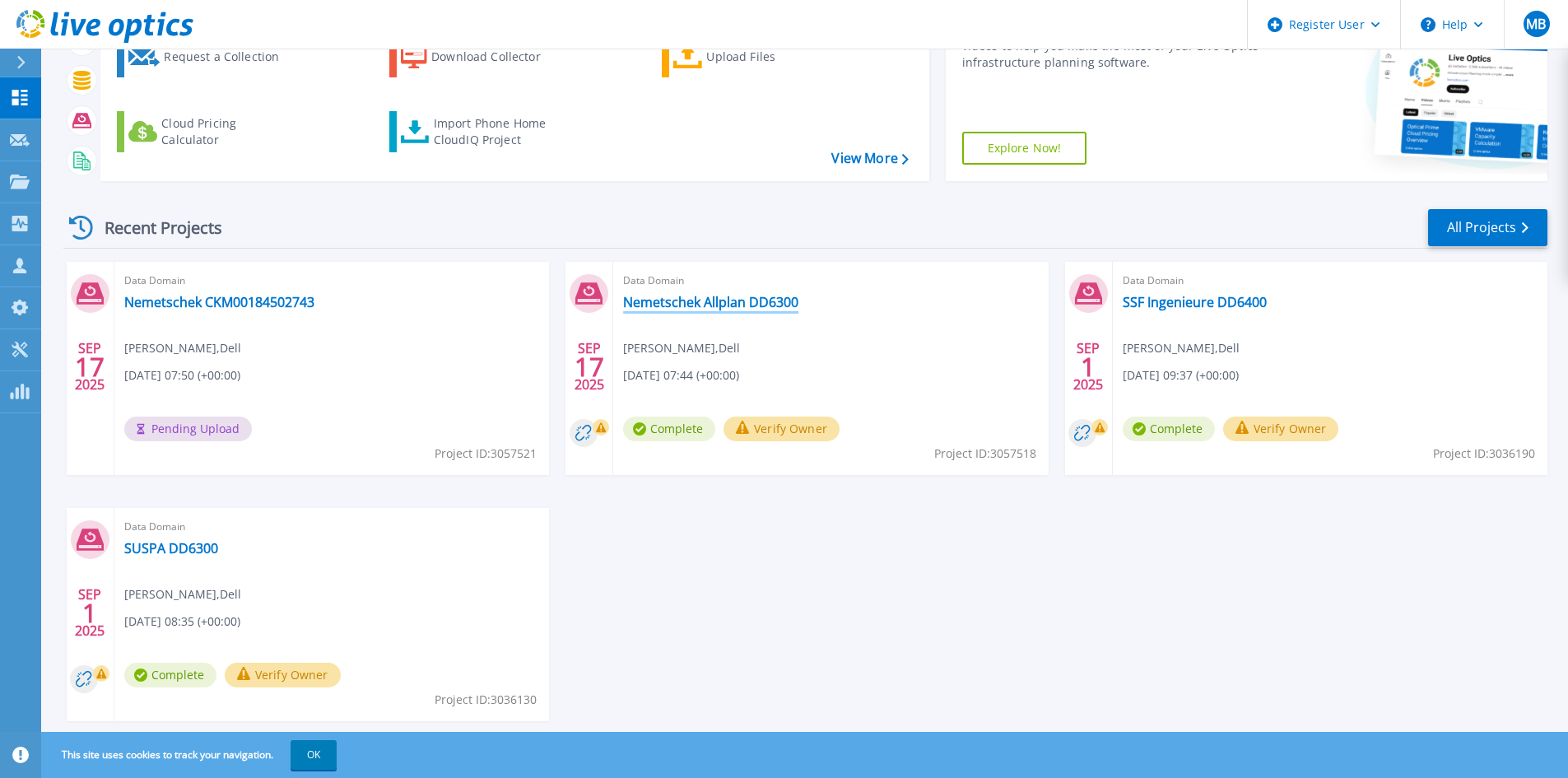
click at [749, 296] on link "Nemetschek Allplan DD6300" at bounding box center [711, 302] width 175 height 17
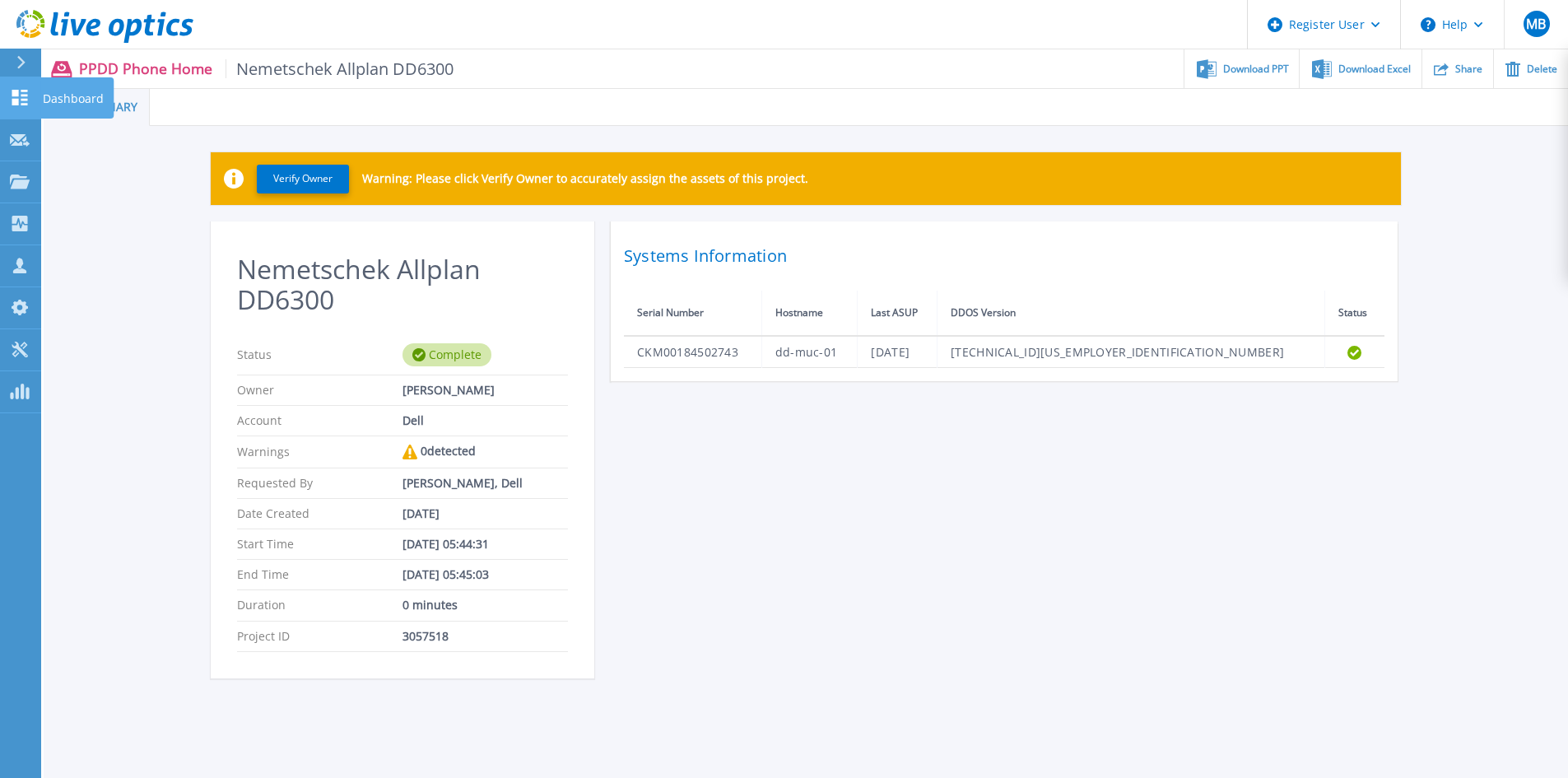
click at [31, 93] on link "Dashboard Dashboard" at bounding box center [20, 99] width 41 height 42
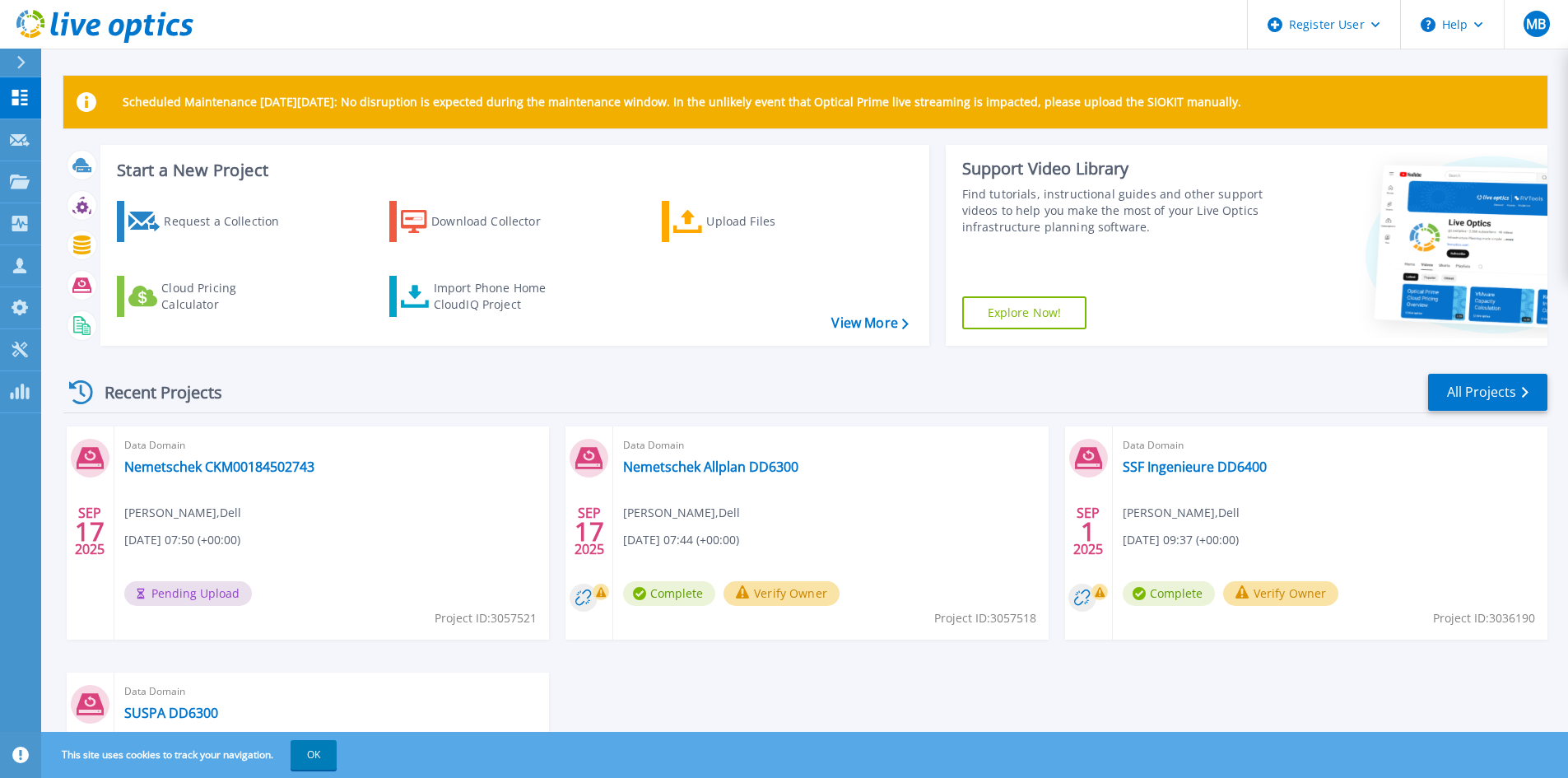
scroll to position [82, 0]
click at [292, 469] on link "Nemetschek CKM00184502743" at bounding box center [219, 466] width 190 height 17
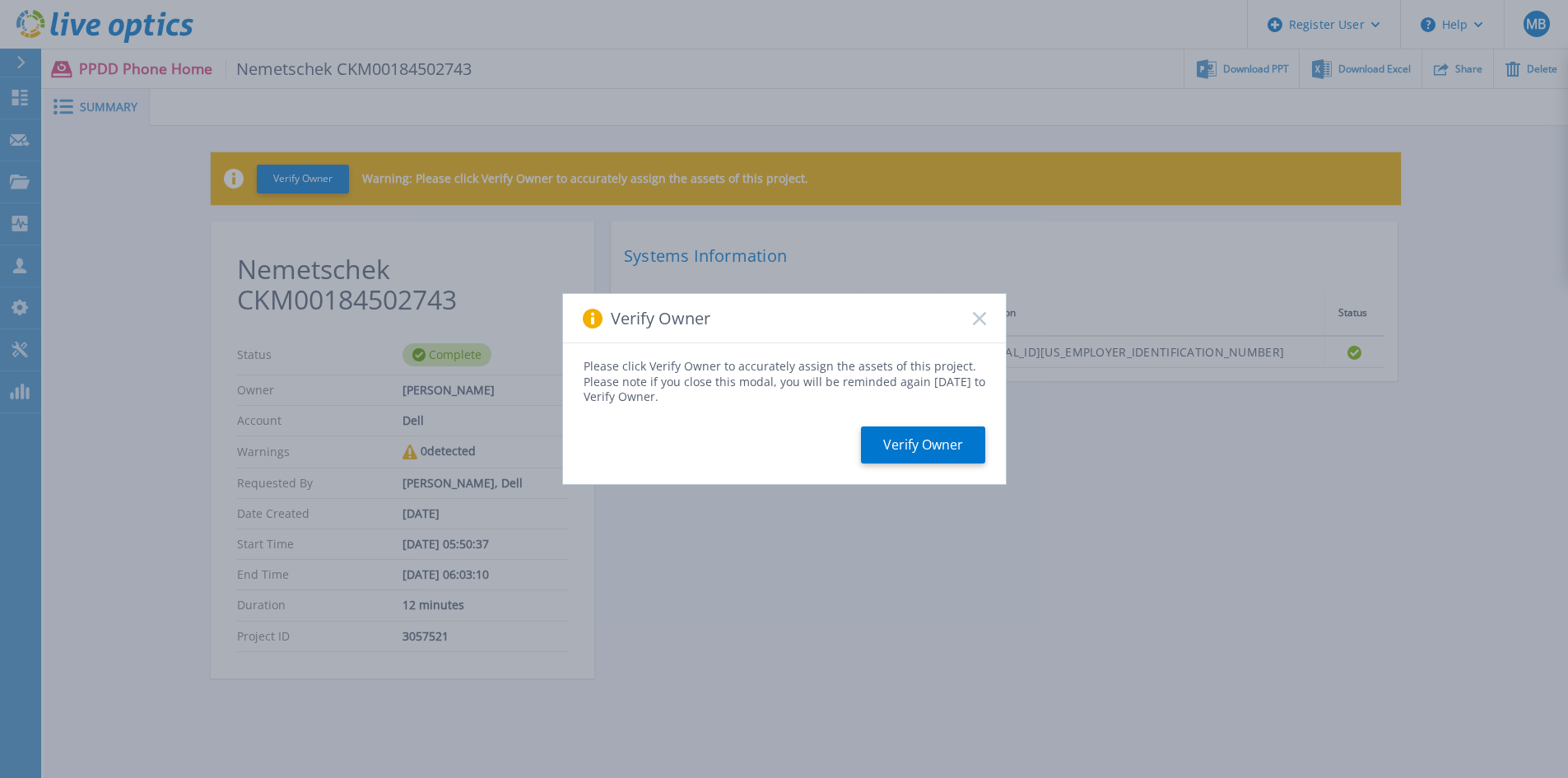
click at [980, 320] on rect at bounding box center [980, 318] width 14 height 14
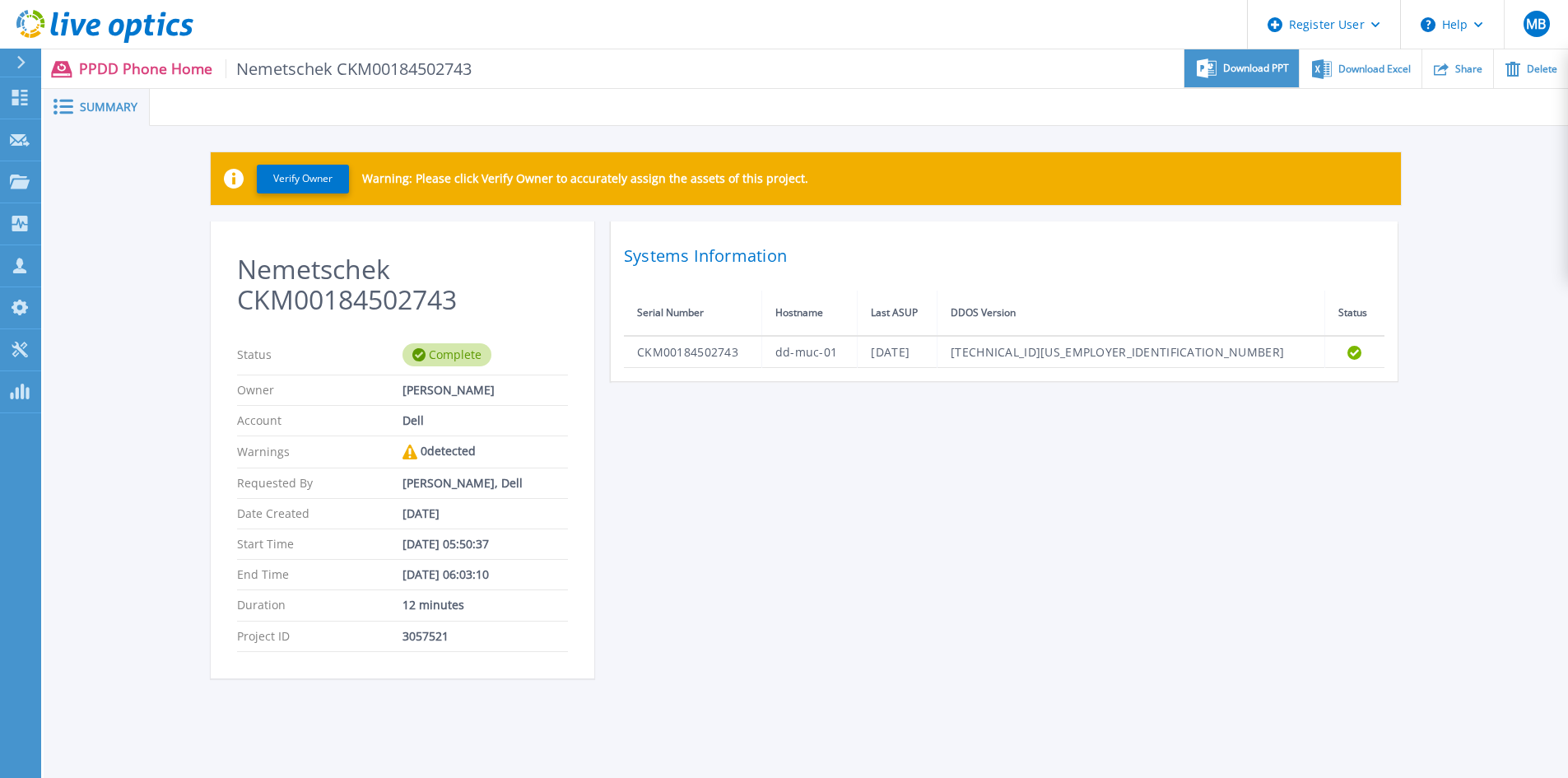
click at [1221, 72] on div "Download PPT" at bounding box center [1241, 69] width 114 height 38
click at [39, 93] on div "Register User Help MB Dell User Melanie Barth Melanie.Barth@dell.com Dell My Pr…" at bounding box center [784, 357] width 1568 height 714
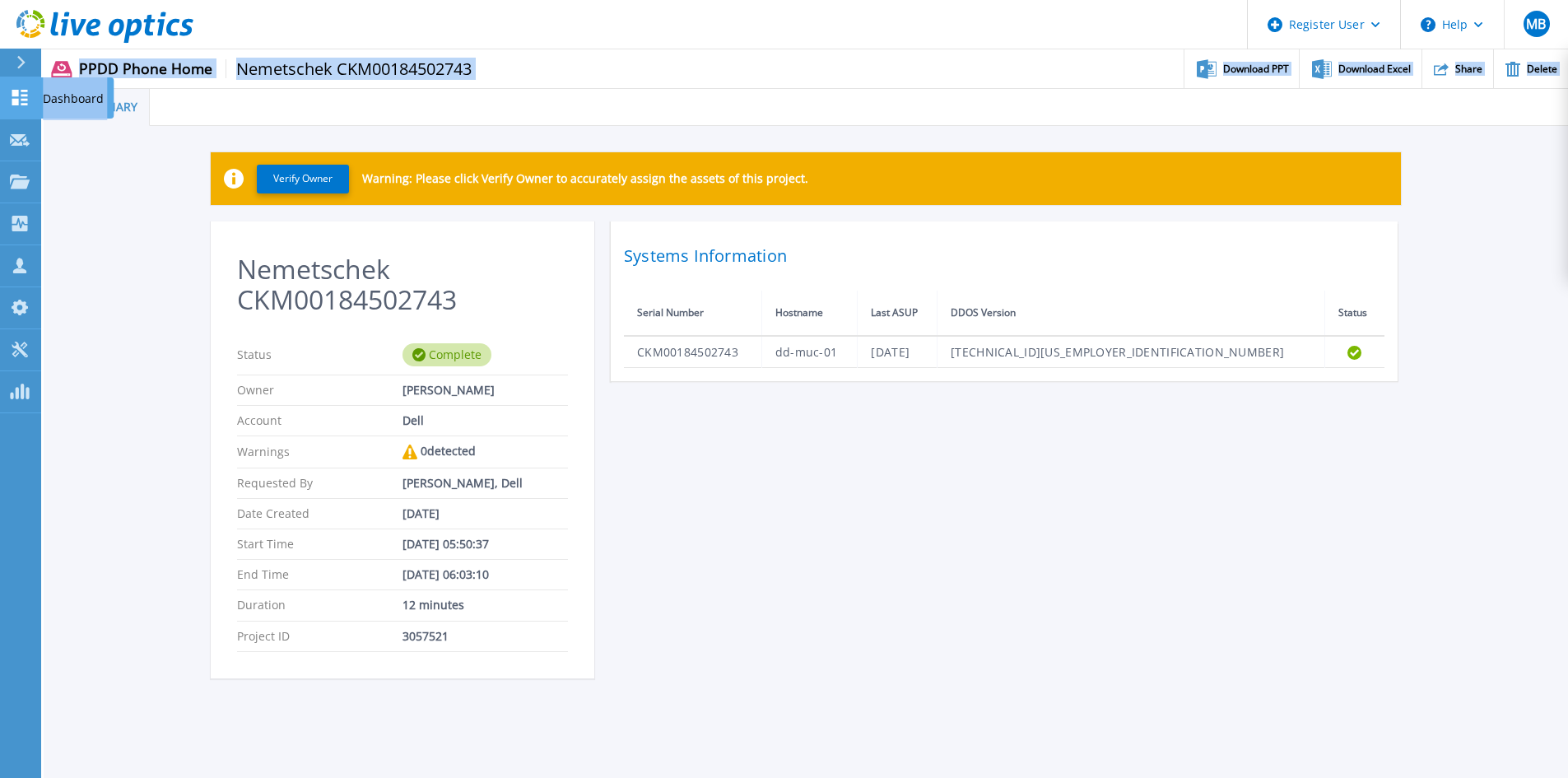
click at [35, 95] on link "Dashboard Dashboard" at bounding box center [20, 99] width 41 height 42
